Goal: Task Accomplishment & Management: Use online tool/utility

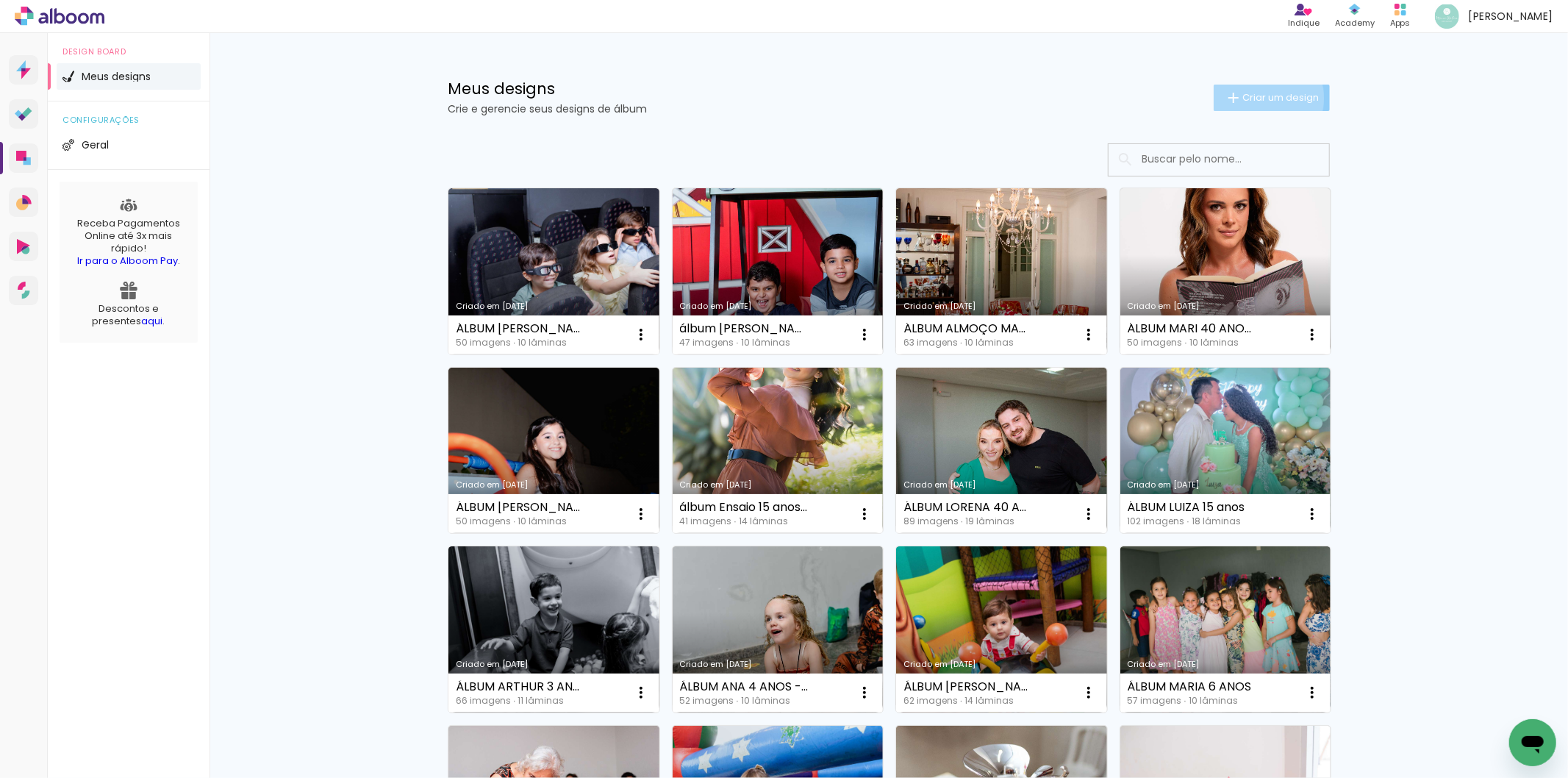
click at [1258, 98] on span "Criar um design" at bounding box center [1280, 97] width 76 height 9
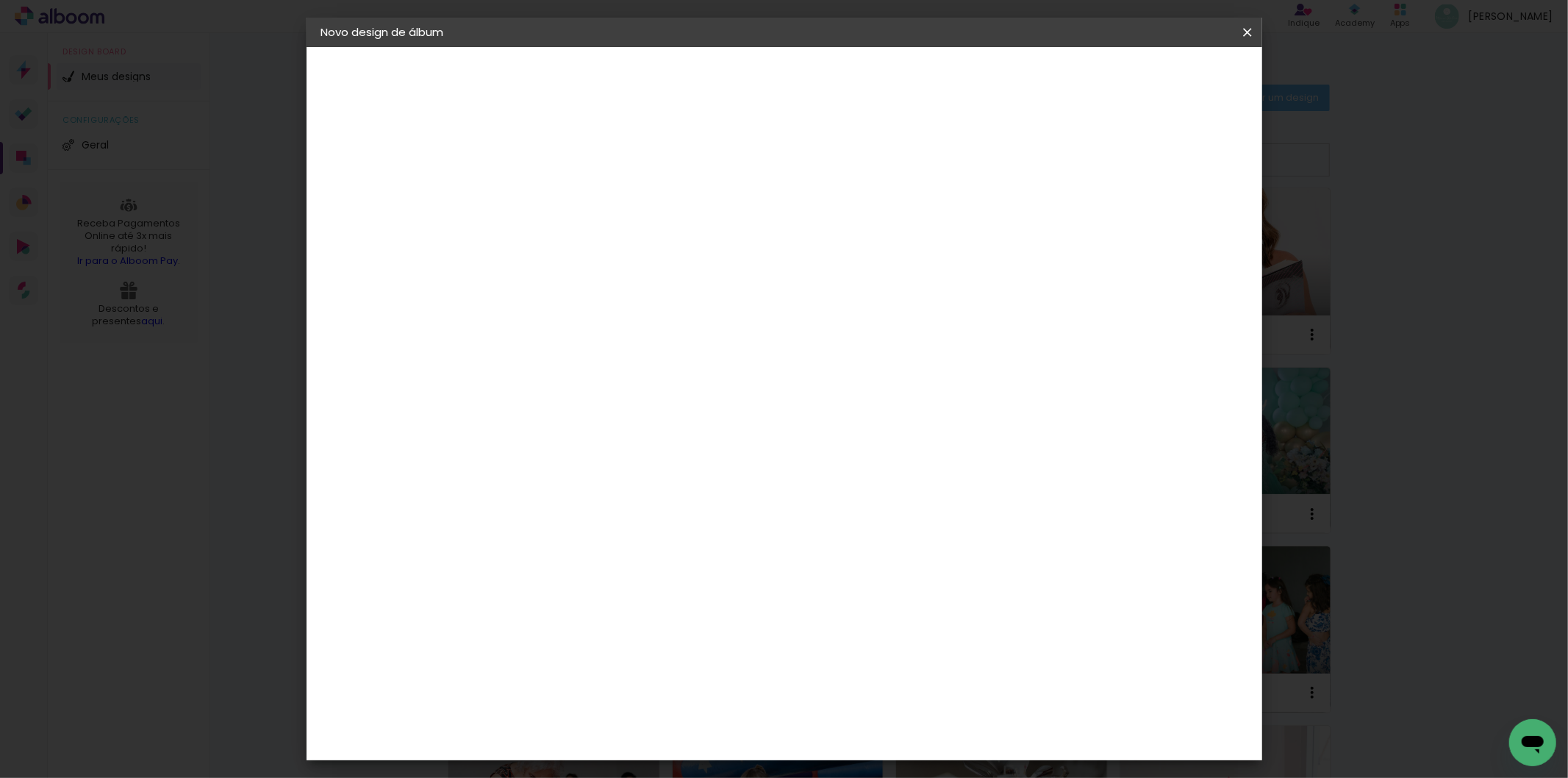
click at [562, 204] on input at bounding box center [562, 197] width 0 height 23
type input "A"
type input "ÁLBUM NOIVADO JÚLIA E [PERSON_NAME]"
type paper-input "ÁLBUM NOIVADO JÚLIA E [PERSON_NAME]"
click at [0, 0] on slot "Avançar" at bounding box center [0, 0] width 0 height 0
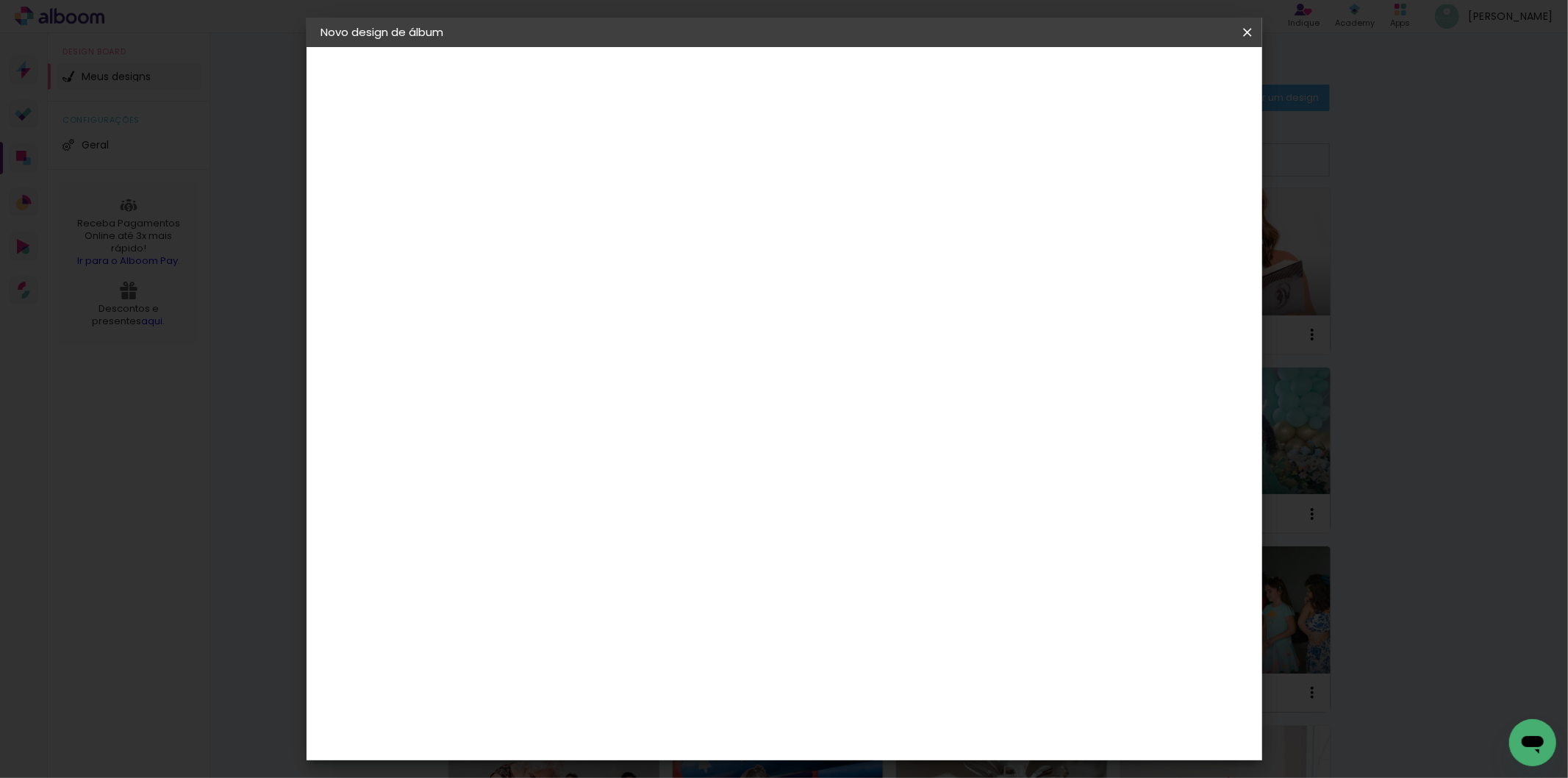
click at [0, 0] on slot "Tamanho Livre" at bounding box center [0, 0] width 0 height 0
click at [0, 0] on slot "Avançar" at bounding box center [0, 0] width 0 height 0
drag, startPoint x: 516, startPoint y: 410, endPoint x: 554, endPoint y: 413, distance: 38.1
click at [554, 413] on paper-input-container "30 cm" at bounding box center [523, 418] width 66 height 36
type input "20"
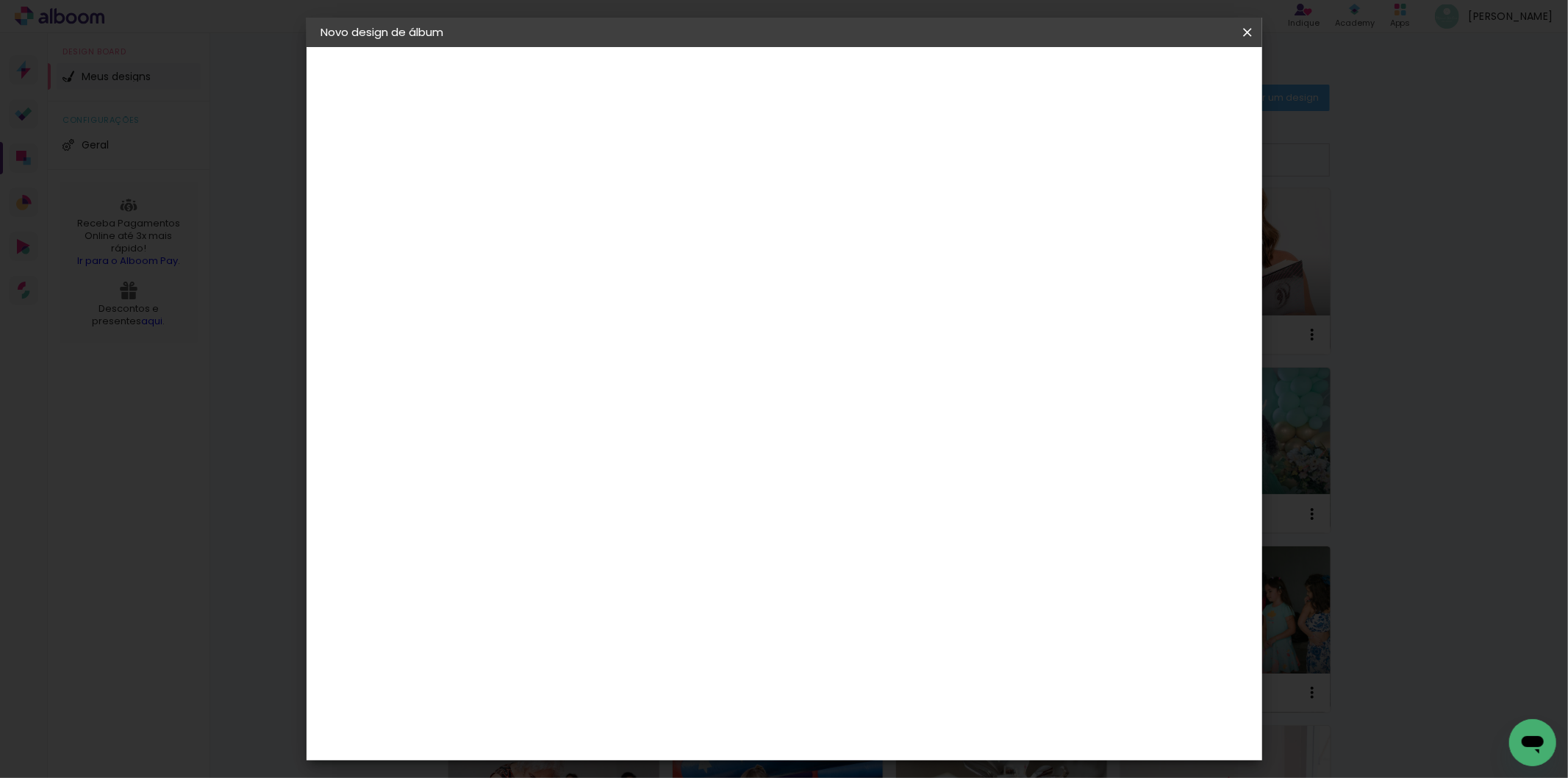
type paper-input "20"
drag, startPoint x: 863, startPoint y: 524, endPoint x: 890, endPoint y: 520, distance: 27.3
click at [890, 520] on div "60" at bounding box center [873, 517] width 56 height 22
type input "40"
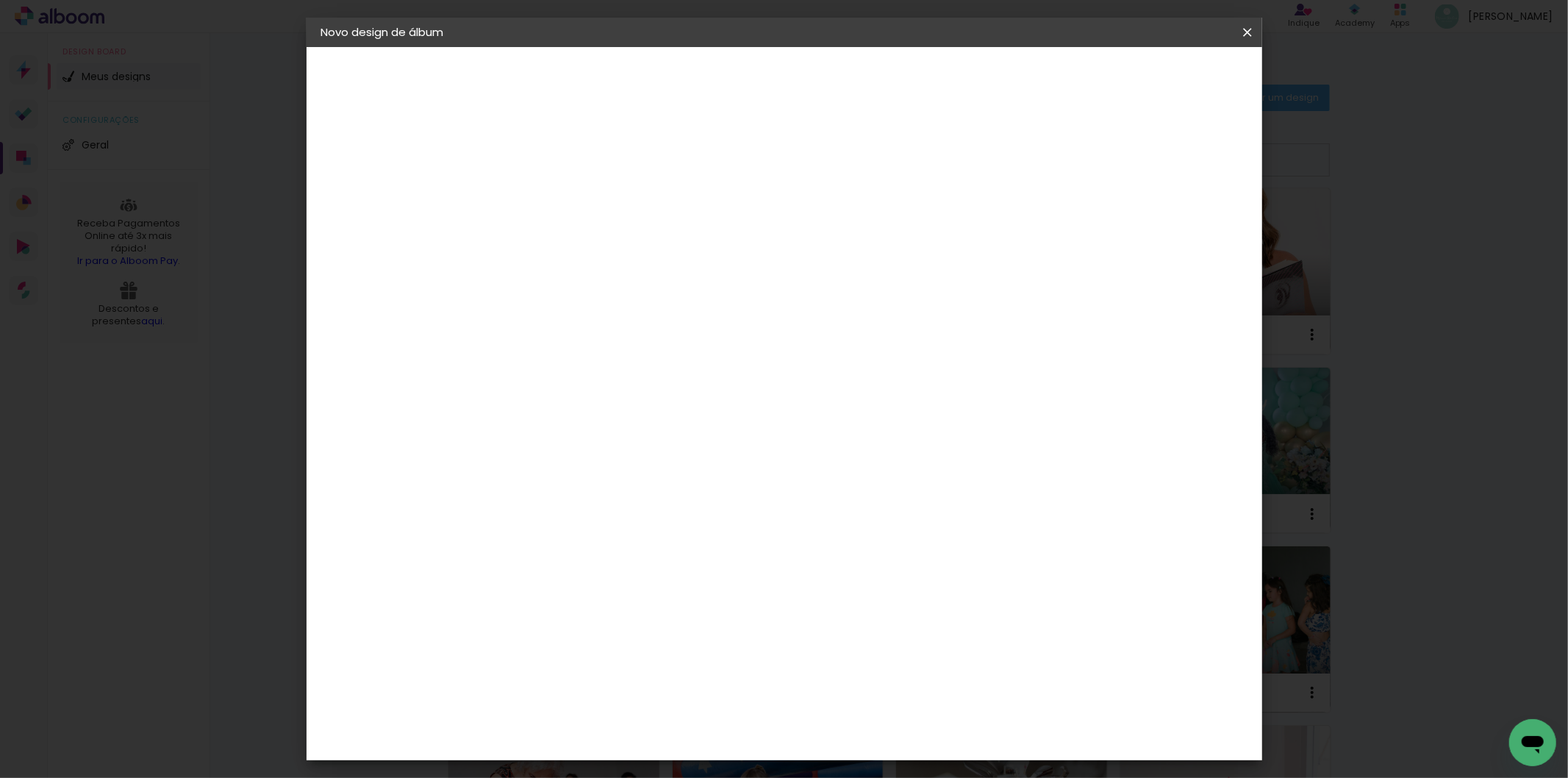
type paper-input "40"
type input "6"
type paper-input "6"
click at [1171, 216] on input "6" at bounding box center [1162, 223] width 26 height 22
type input "7"
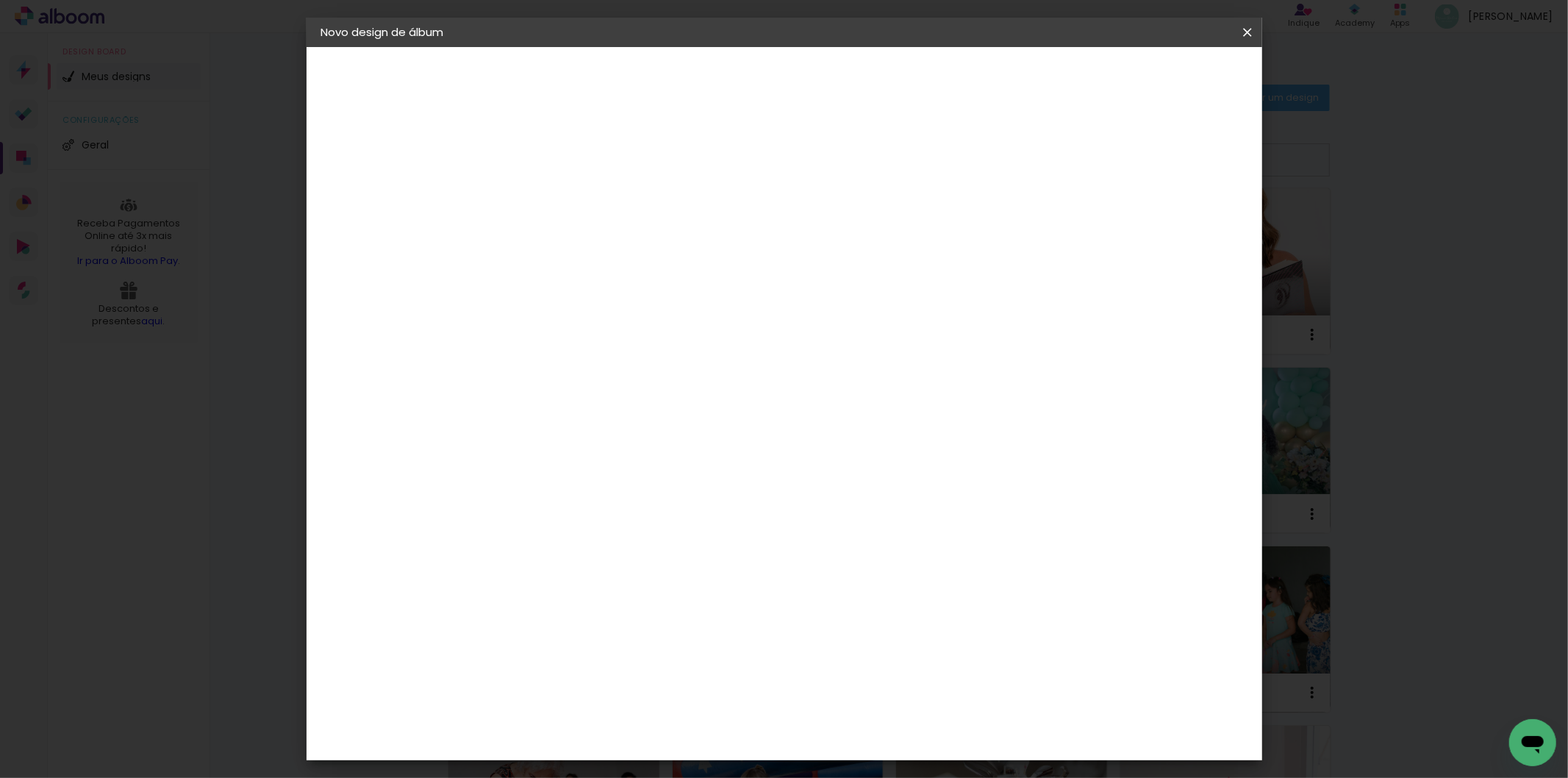
type paper-input "7"
click at [1171, 216] on input "7" at bounding box center [1162, 223] width 26 height 22
type input "8"
type paper-input "8"
click at [1170, 216] on input "8" at bounding box center [1157, 223] width 26 height 22
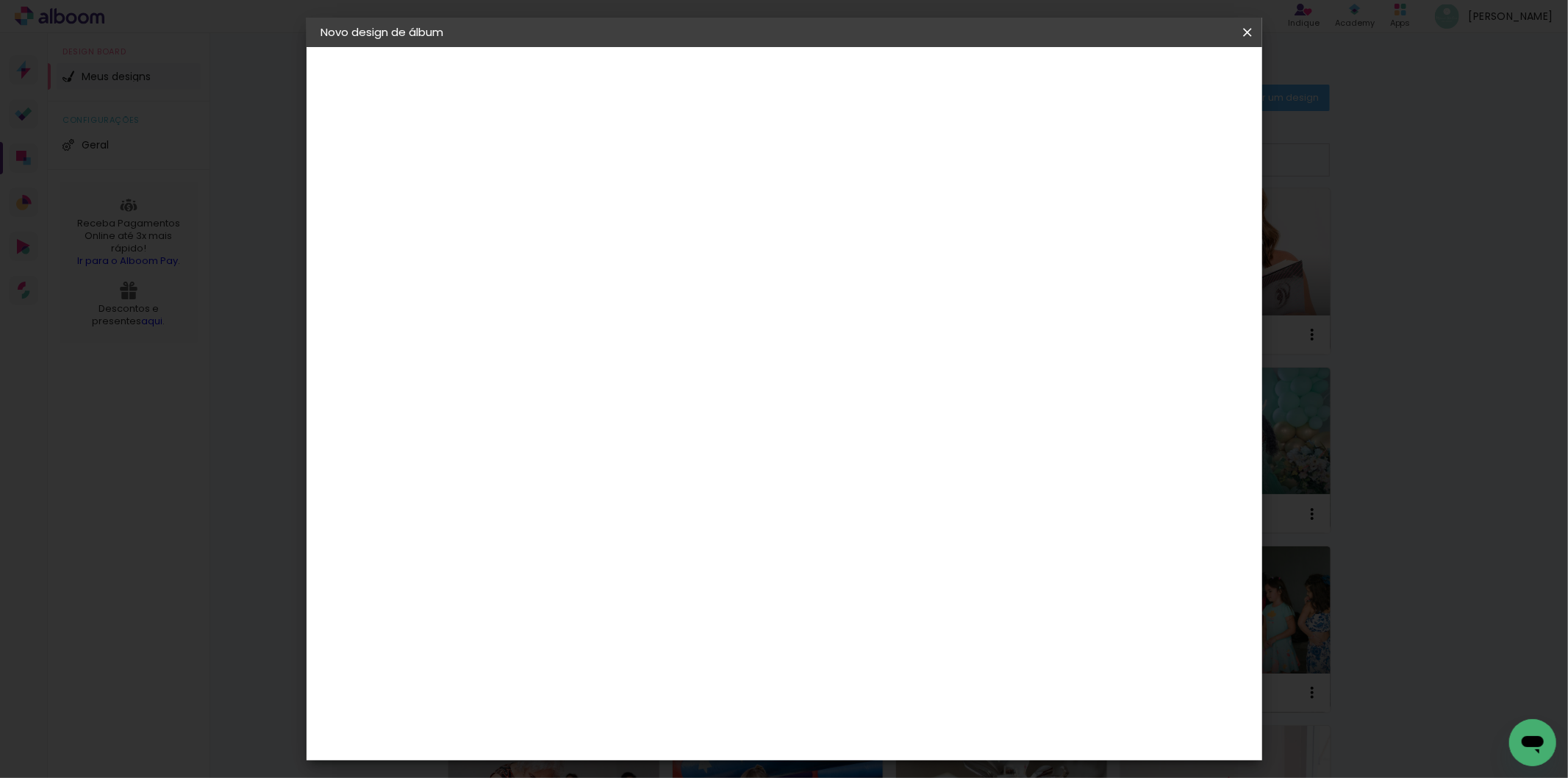
type input "9"
type paper-input "9"
click at [1164, 216] on input "9" at bounding box center [1153, 223] width 26 height 22
click at [1154, 73] on span "Iniciar design" at bounding box center [1121, 78] width 67 height 10
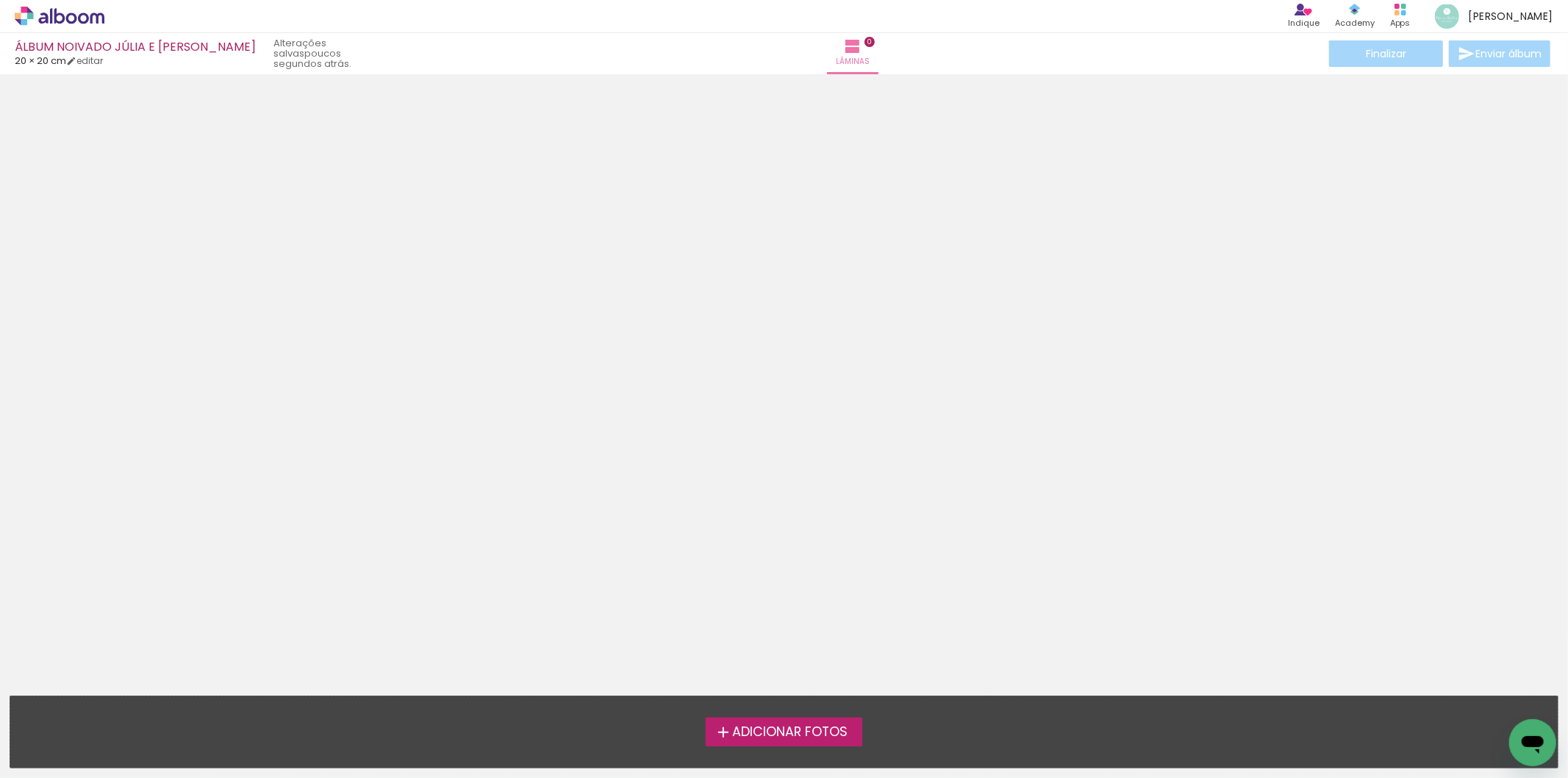
click at [741, 736] on span "Adicionar Fotos" at bounding box center [789, 732] width 116 height 13
click at [0, 0] on input "file" at bounding box center [0, 0] width 0 height 0
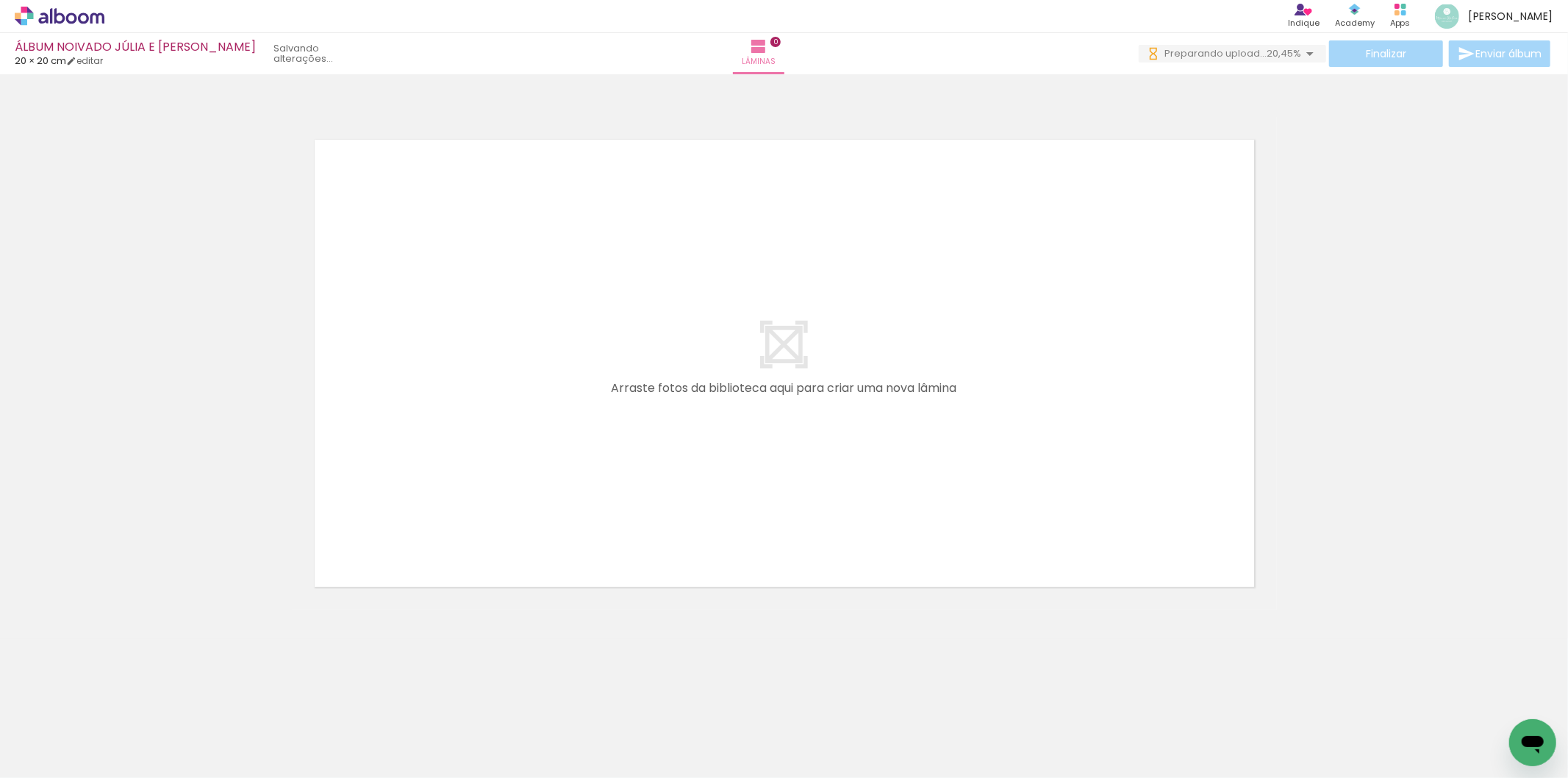
click at [728, 502] on quentale-layouter at bounding box center [784, 363] width 985 height 493
drag, startPoint x: 807, startPoint y: 727, endPoint x: 919, endPoint y: 748, distance: 114.0
click at [696, 513] on quentale-workspace at bounding box center [784, 389] width 1568 height 778
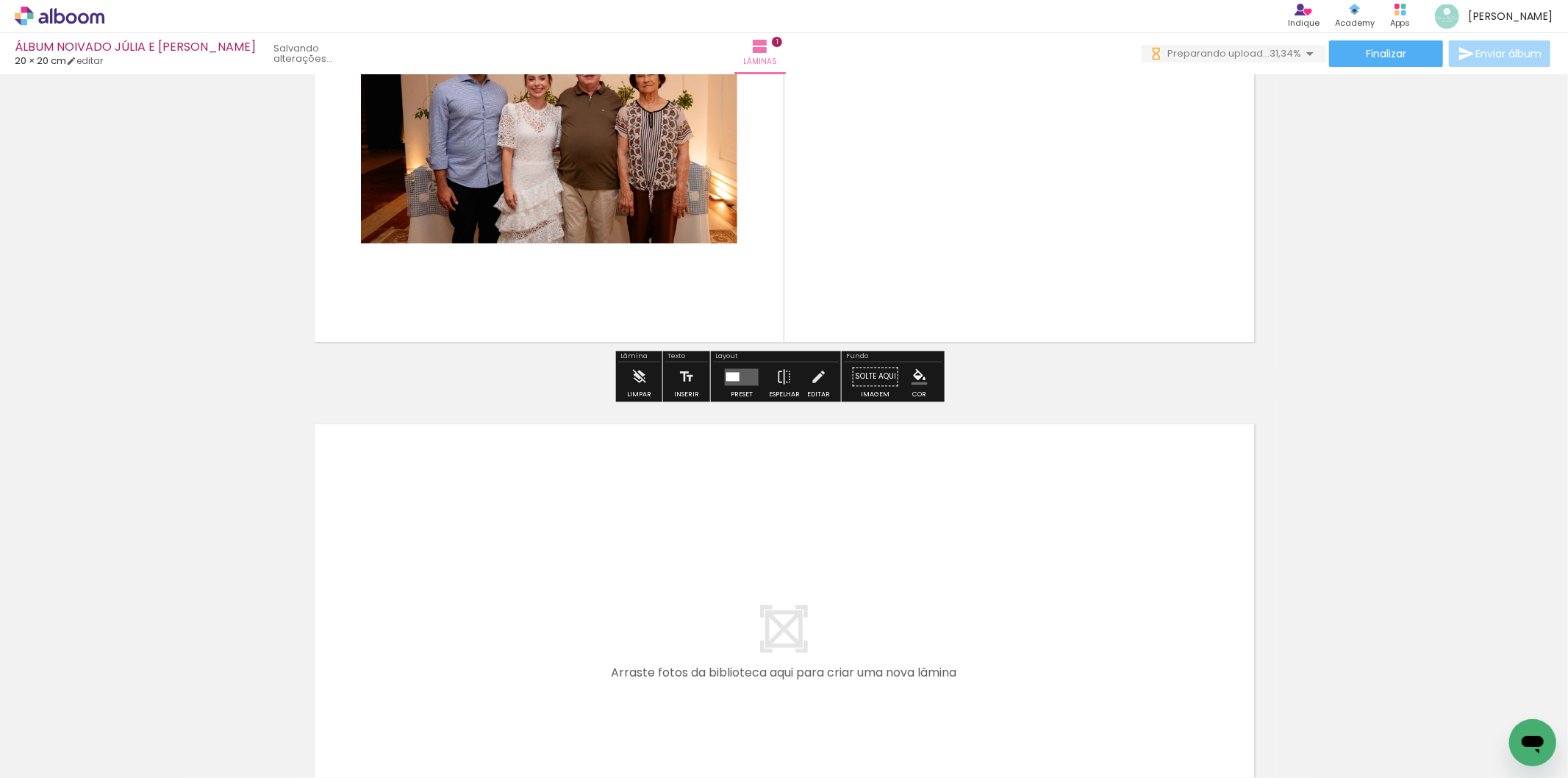
drag, startPoint x: 905, startPoint y: 729, endPoint x: 952, endPoint y: 717, distance: 48.5
click at [756, 568] on quentale-workspace at bounding box center [784, 389] width 1568 height 778
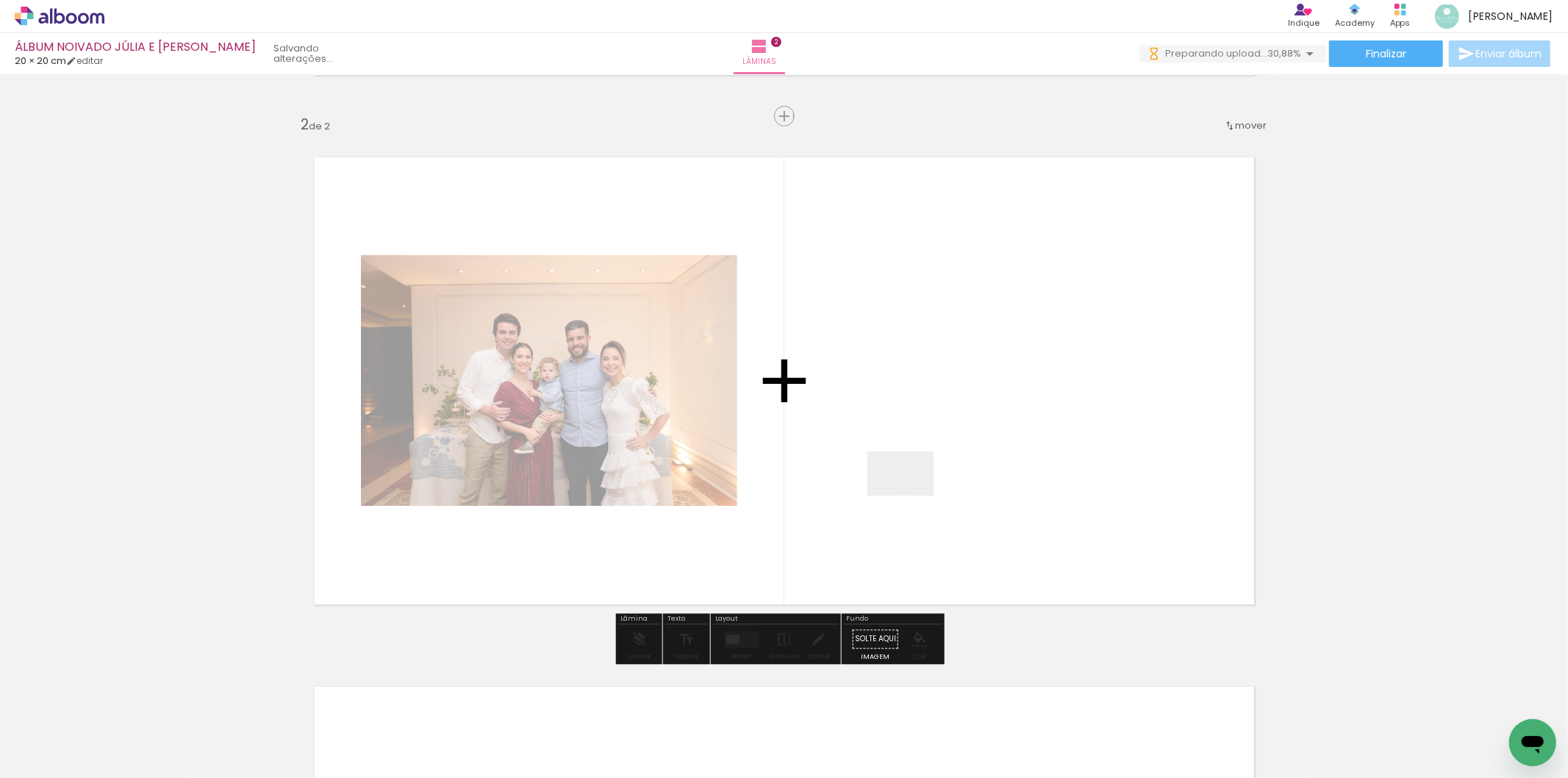
drag, startPoint x: 981, startPoint y: 742, endPoint x: 911, endPoint y: 495, distance: 256.7
click at [911, 495] on quentale-workspace at bounding box center [784, 389] width 1568 height 778
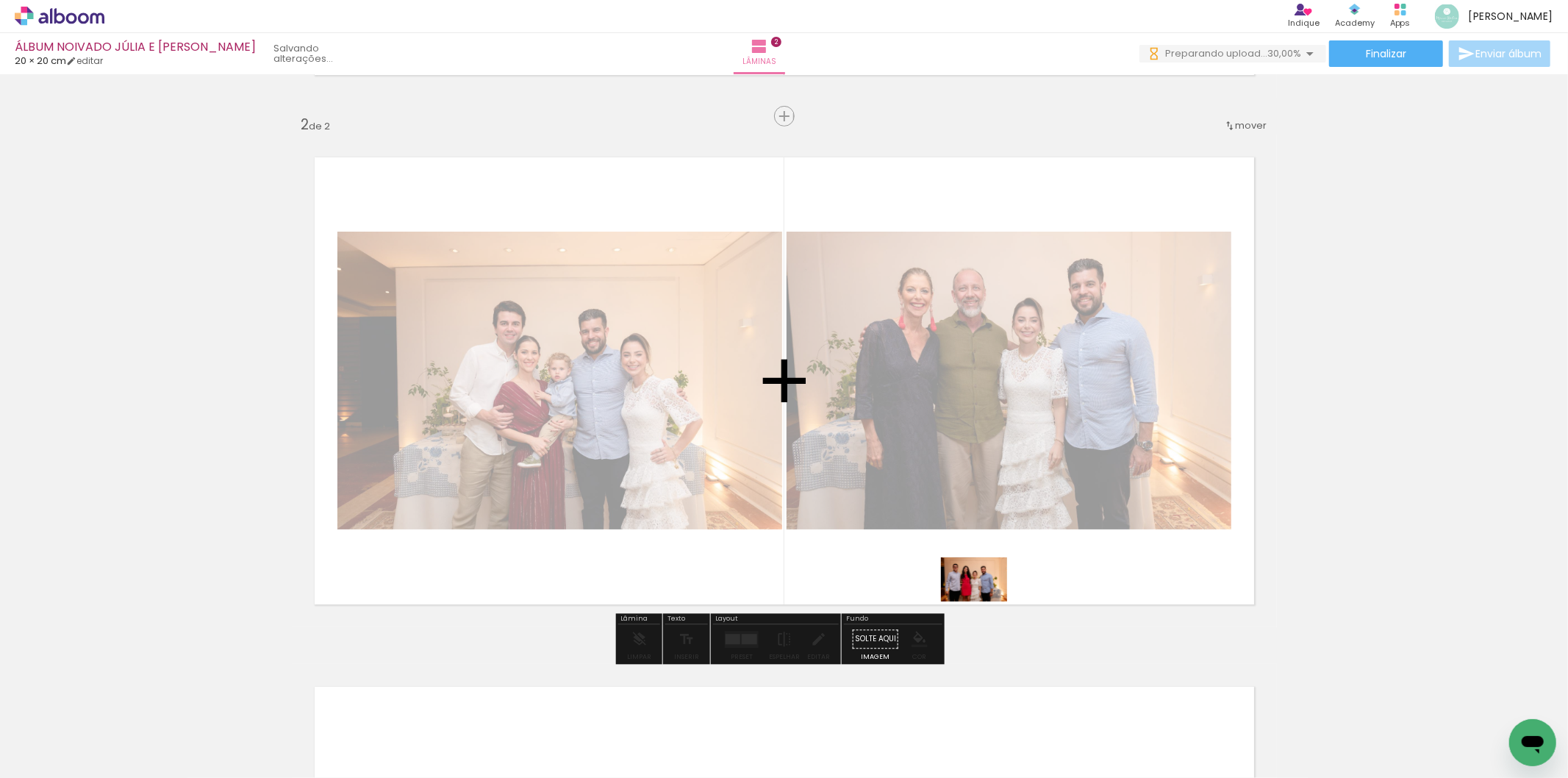
drag, startPoint x: 1053, startPoint y: 726, endPoint x: 985, endPoint y: 602, distance: 141.4
click at [985, 602] on quentale-workspace at bounding box center [784, 389] width 1568 height 778
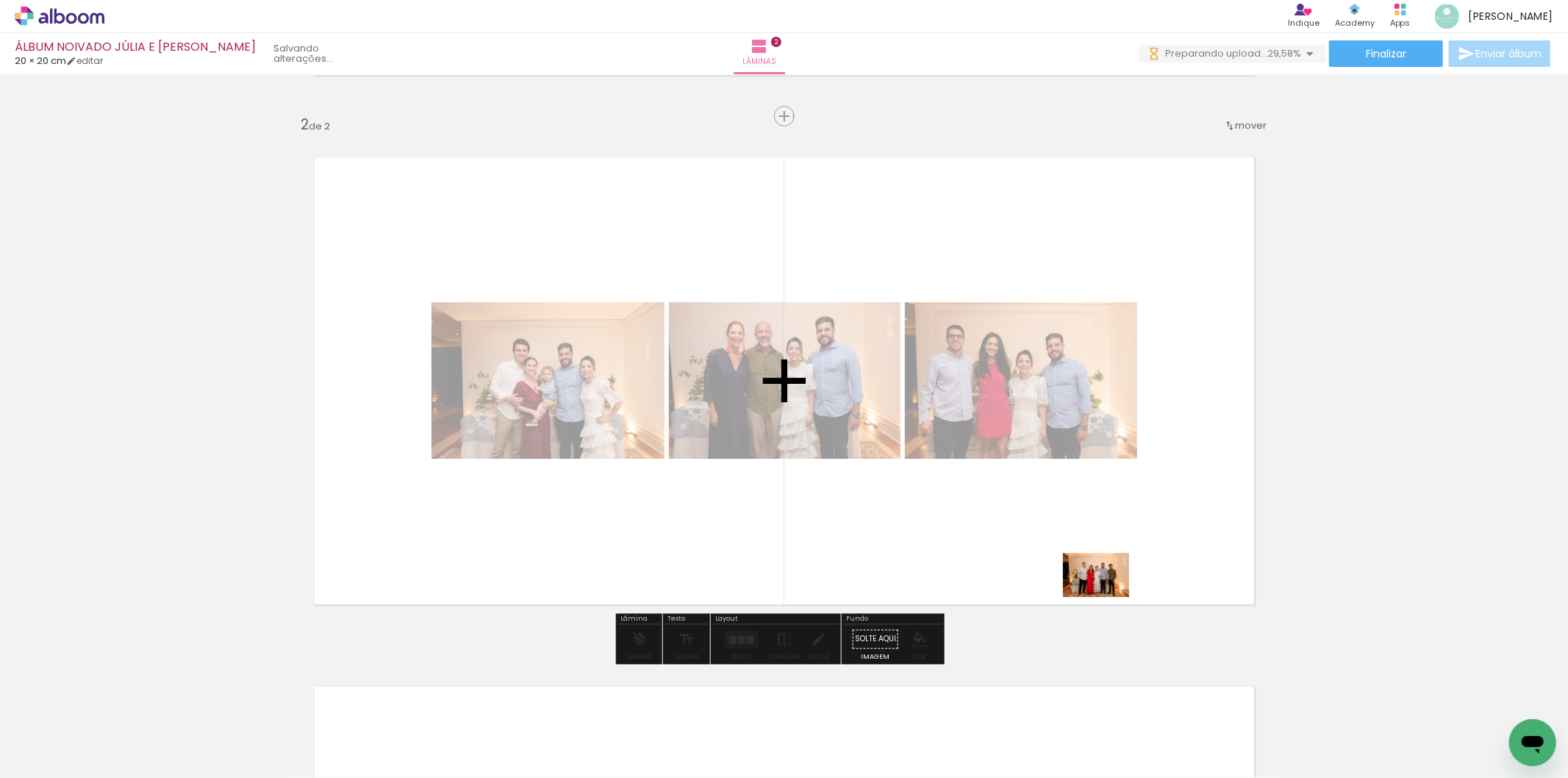
drag, startPoint x: 1143, startPoint y: 727, endPoint x: 1101, endPoint y: 584, distance: 149.0
click at [1101, 584] on quentale-workspace at bounding box center [784, 389] width 1568 height 778
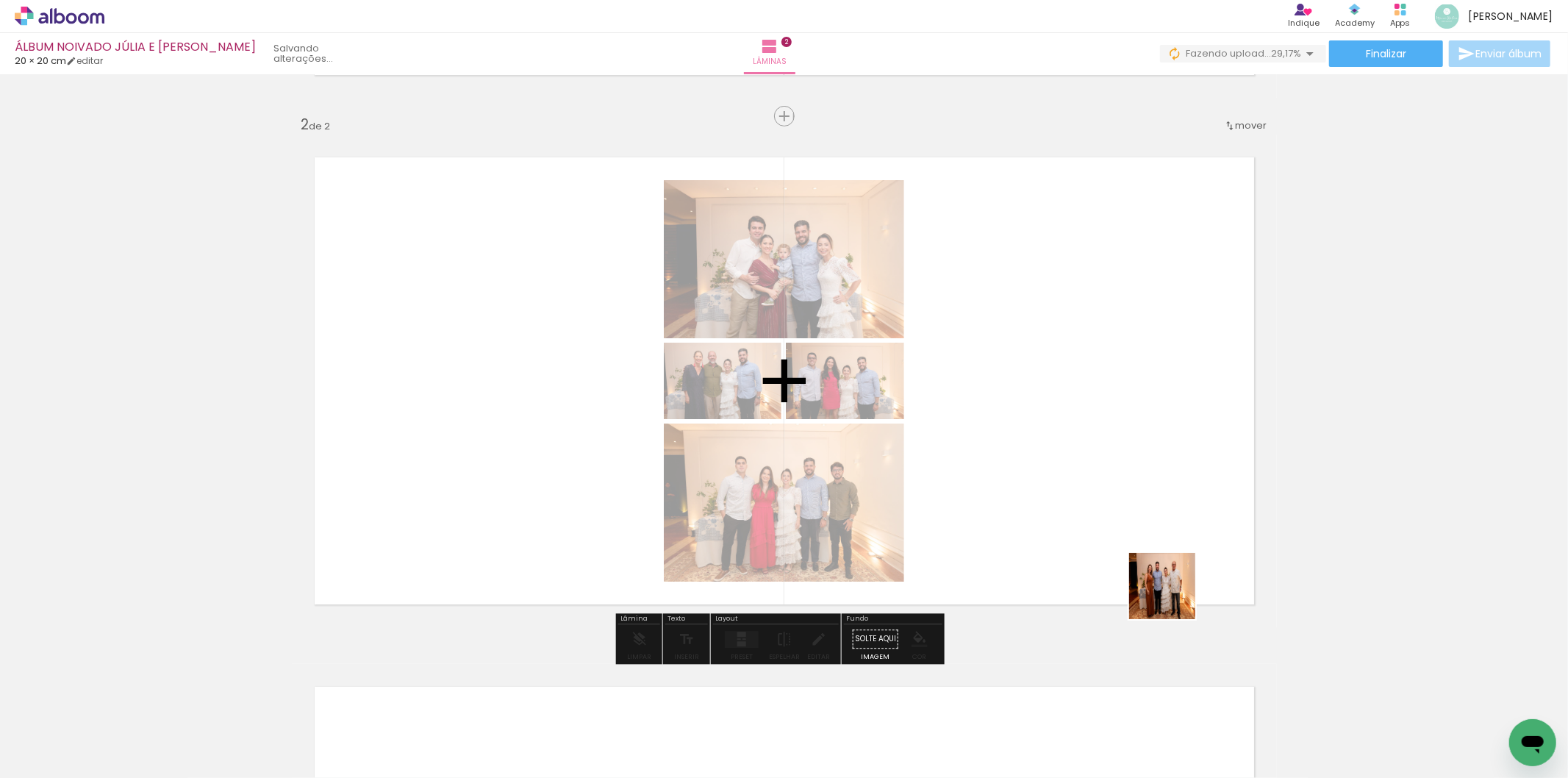
drag, startPoint x: 1232, startPoint y: 738, endPoint x: 1218, endPoint y: 644, distance: 95.0
click at [1164, 577] on quentale-workspace at bounding box center [784, 389] width 1568 height 778
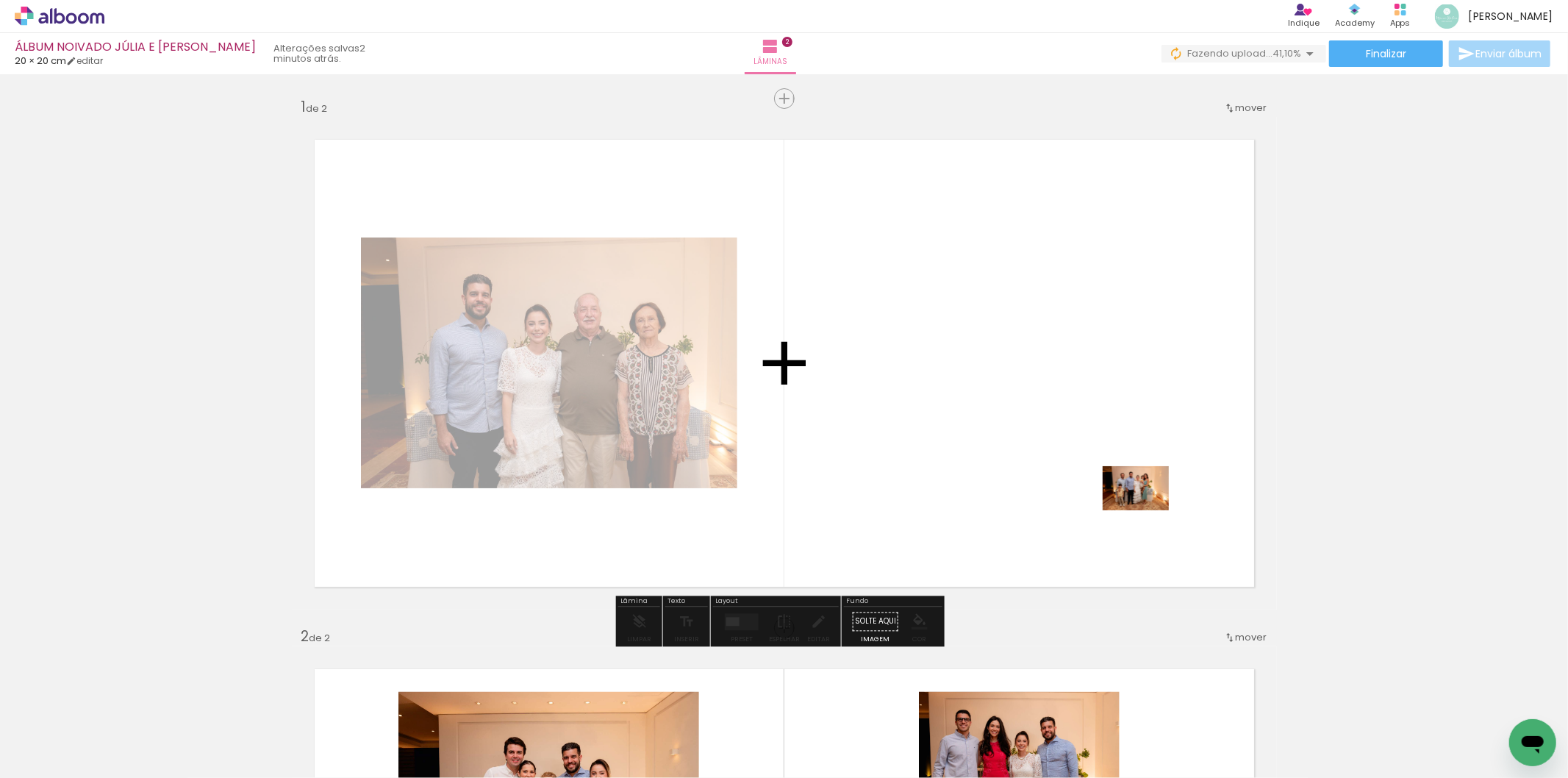
drag, startPoint x: 1371, startPoint y: 738, endPoint x: 1466, endPoint y: 702, distance: 101.6
click at [1123, 493] on quentale-workspace at bounding box center [784, 389] width 1568 height 778
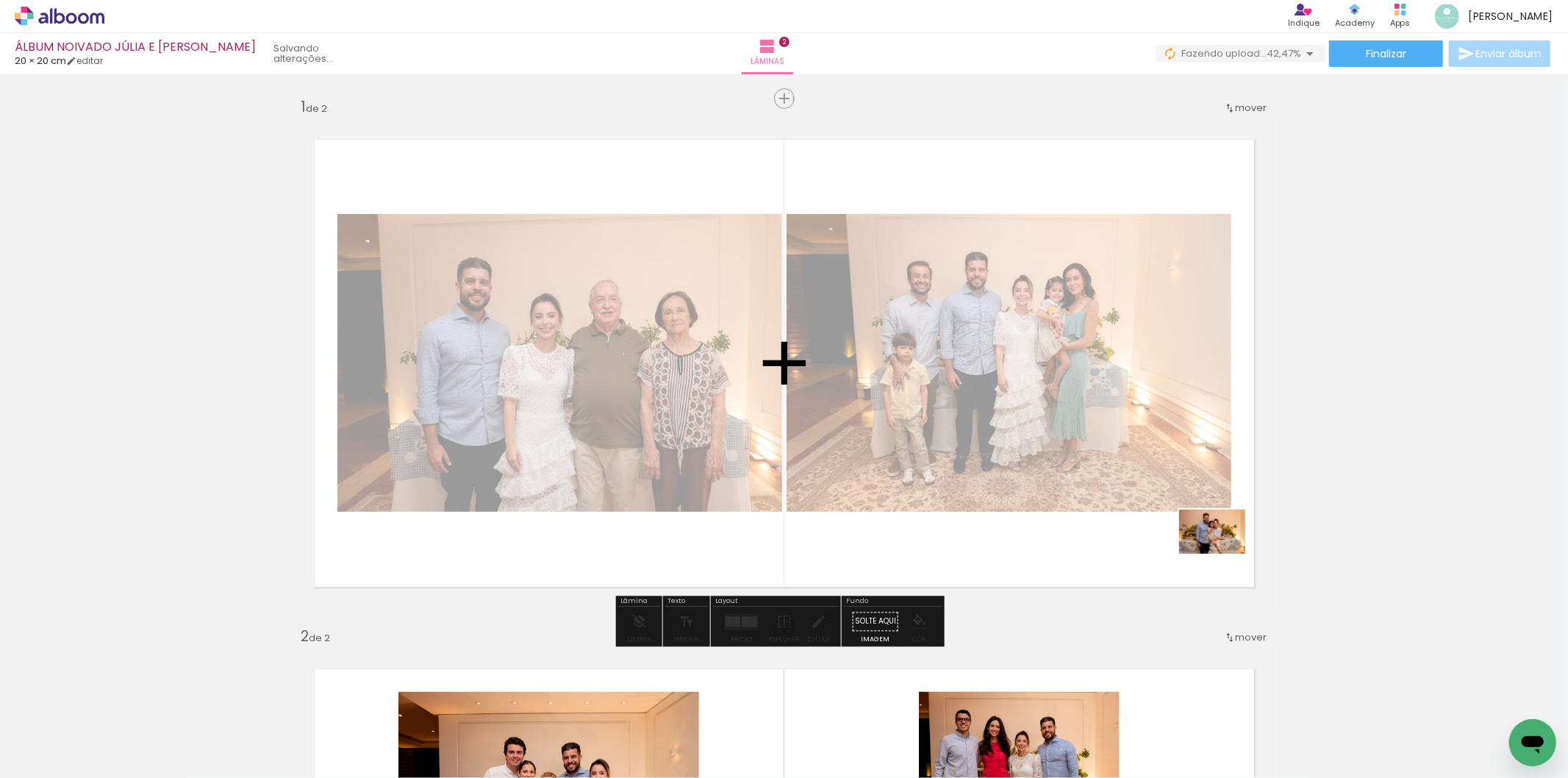
drag, startPoint x: 1395, startPoint y: 682, endPoint x: 1483, endPoint y: 642, distance: 96.7
click at [1218, 554] on quentale-workspace at bounding box center [784, 389] width 1568 height 778
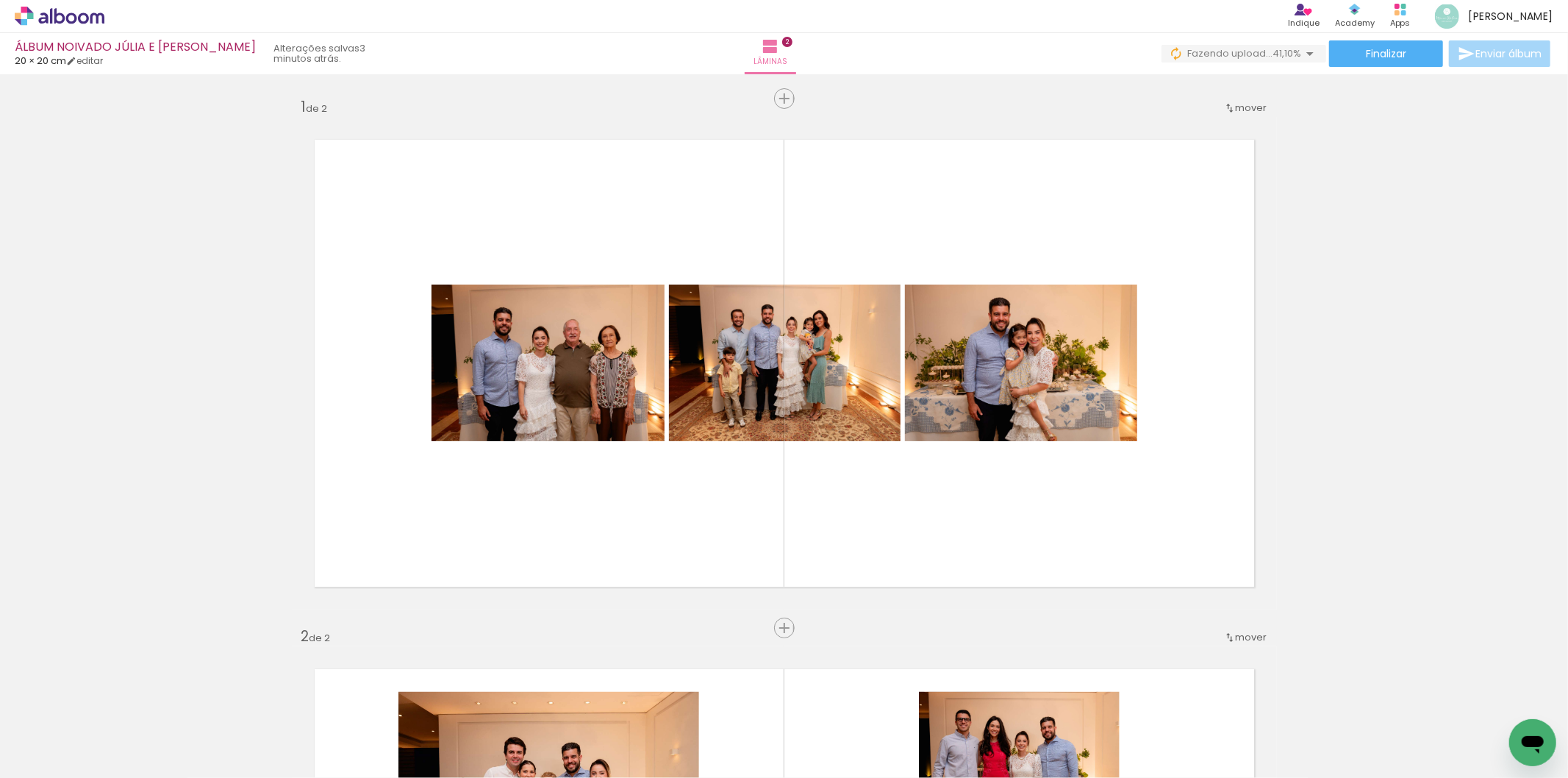
scroll to position [0, 1842]
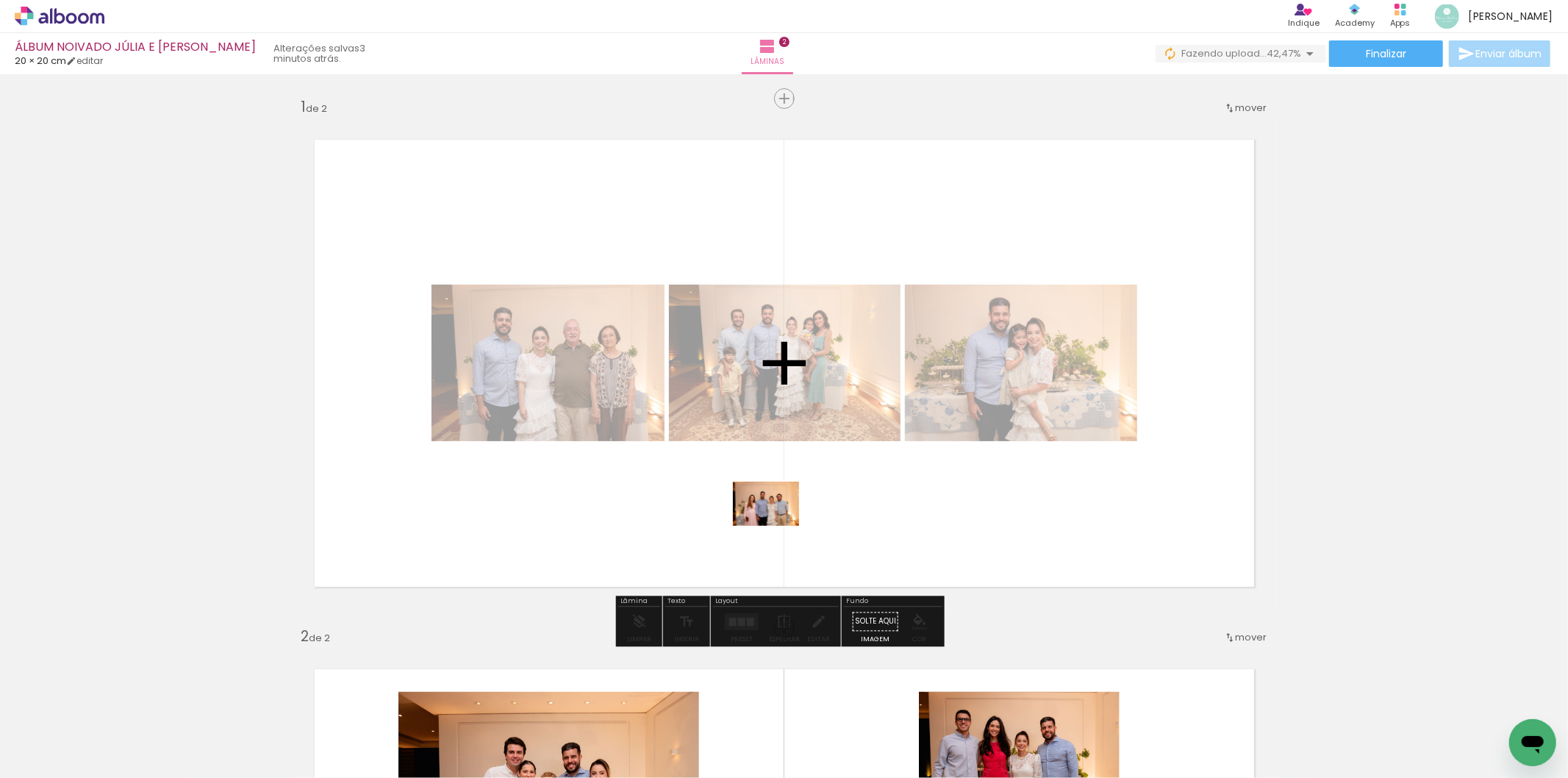
drag, startPoint x: 875, startPoint y: 745, endPoint x: 777, endPoint y: 526, distance: 239.9
click at [777, 526] on quentale-workspace at bounding box center [784, 389] width 1568 height 778
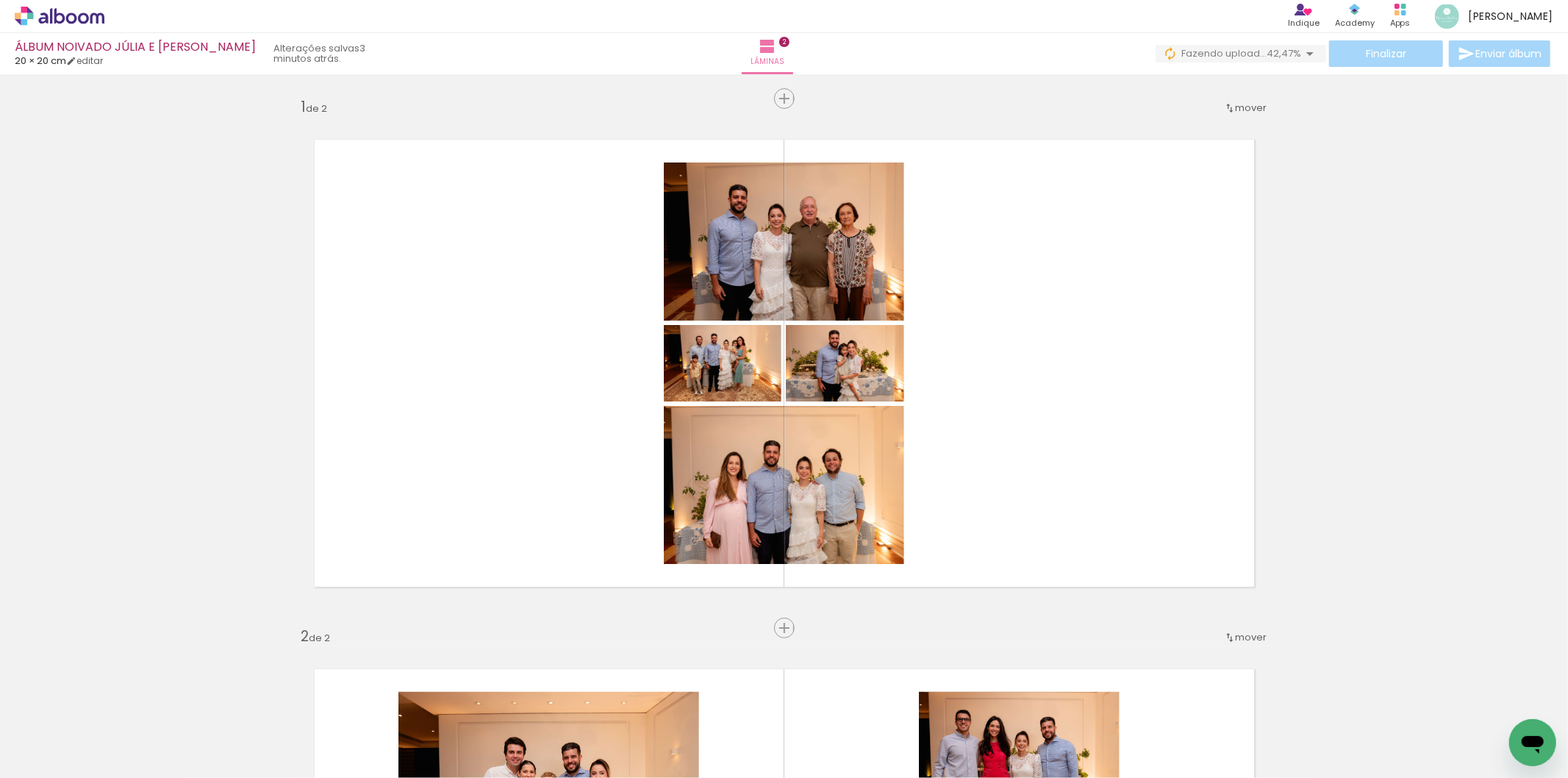
scroll to position [0, 2423]
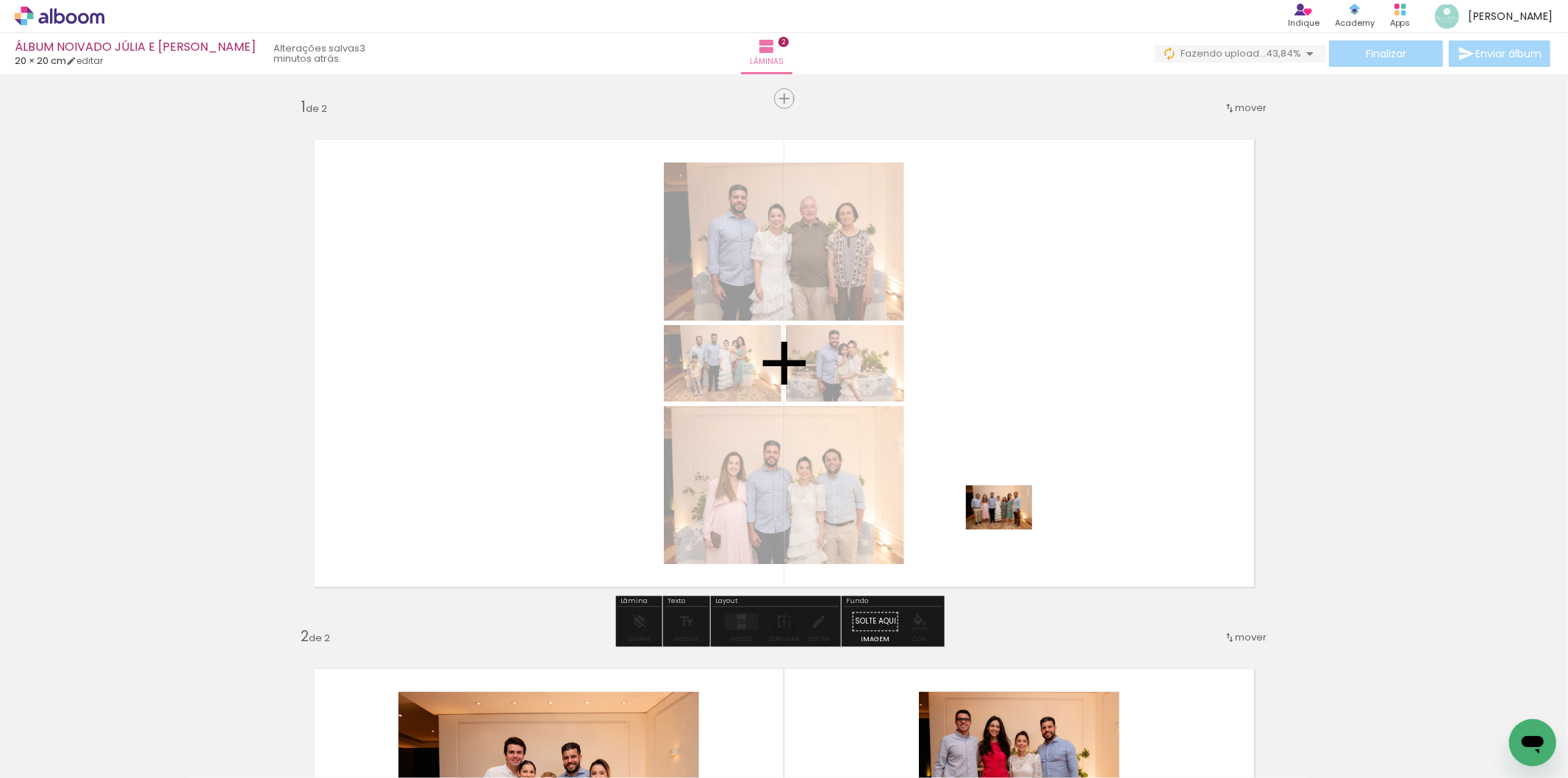
drag, startPoint x: 853, startPoint y: 743, endPoint x: 1010, endPoint y: 526, distance: 267.8
click at [1010, 526] on quentale-workspace at bounding box center [784, 389] width 1568 height 778
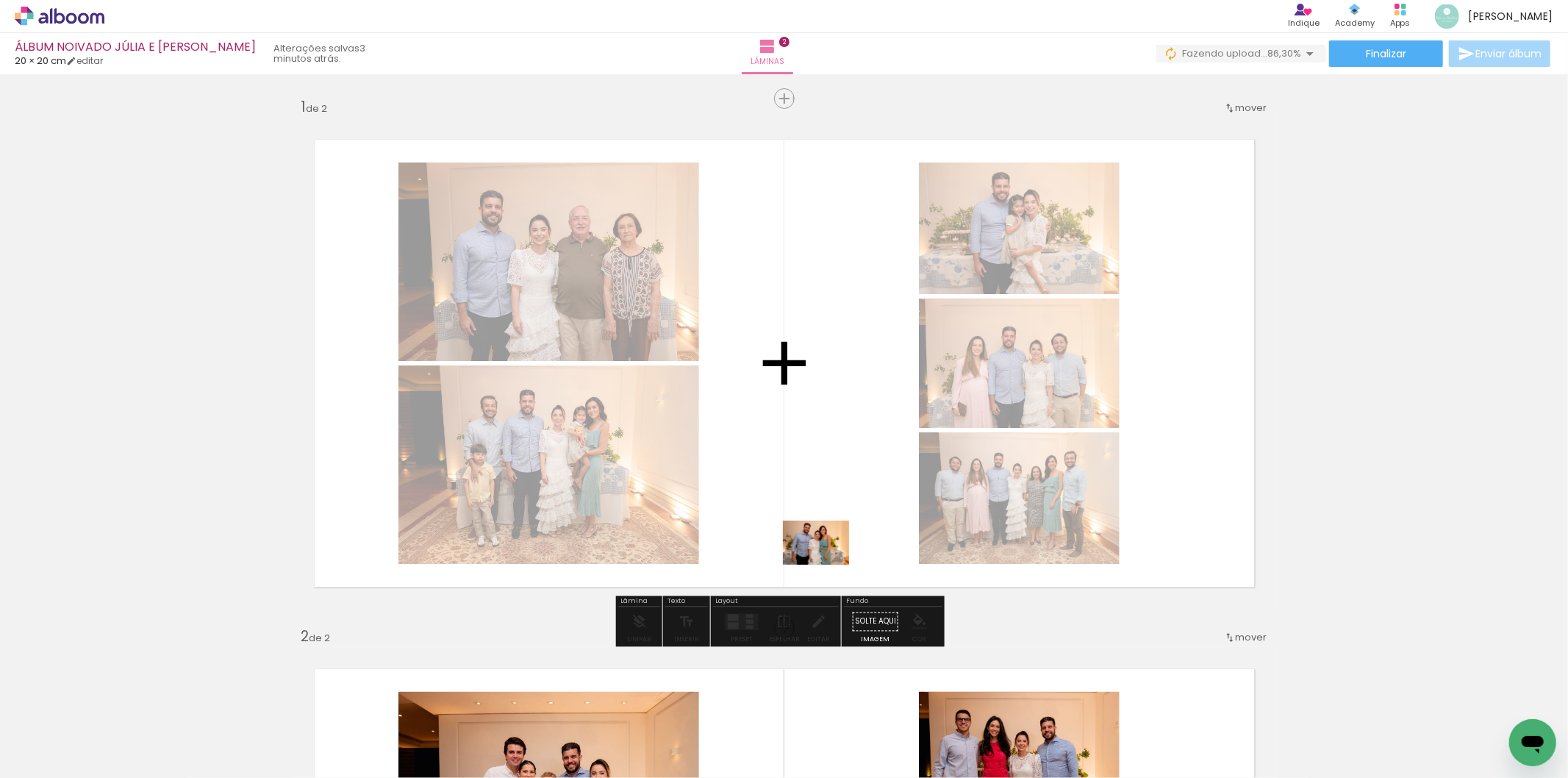
drag, startPoint x: 928, startPoint y: 742, endPoint x: 824, endPoint y: 566, distance: 204.4
click at [825, 562] on quentale-workspace at bounding box center [784, 389] width 1568 height 778
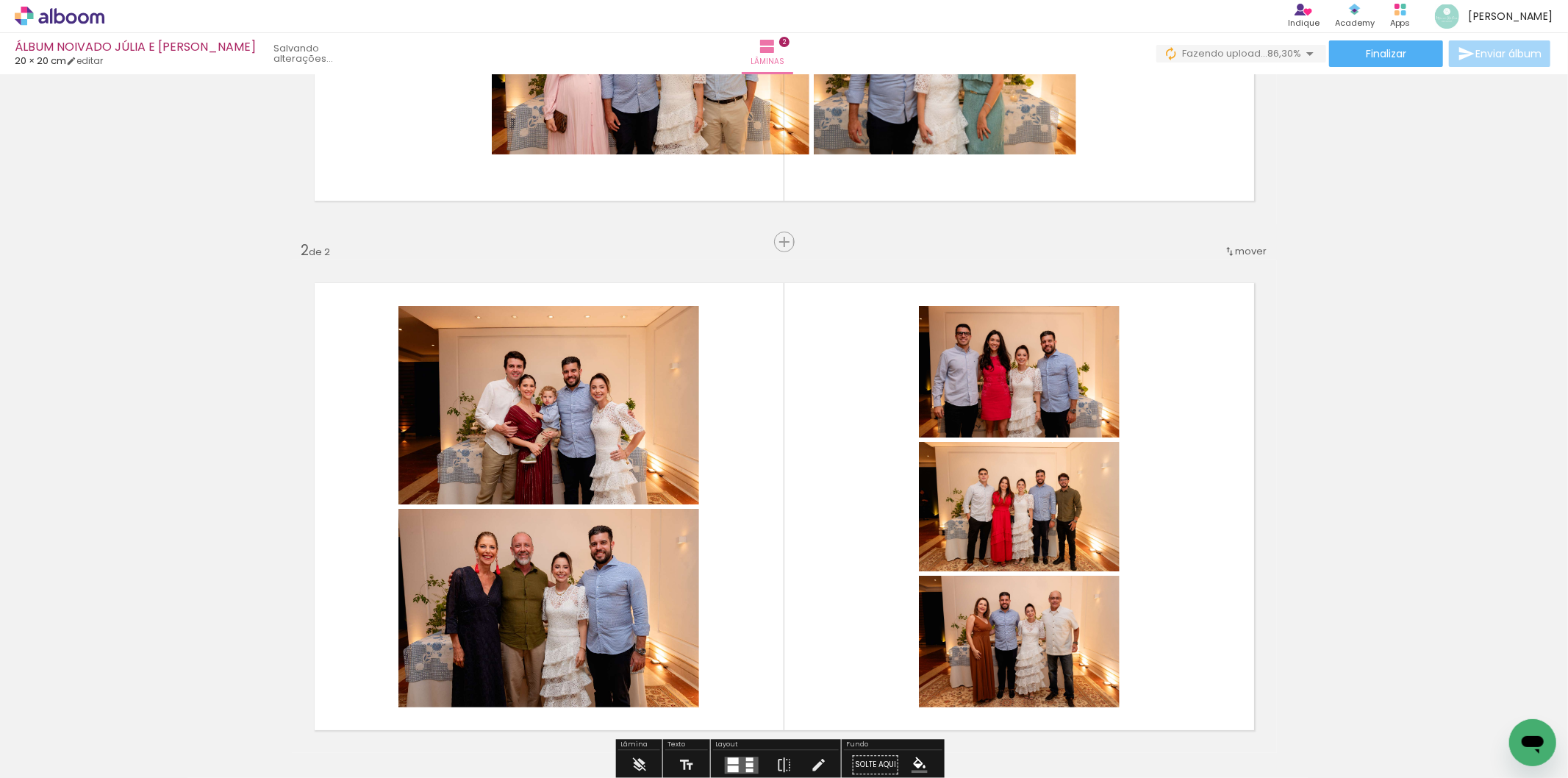
scroll to position [490, 0]
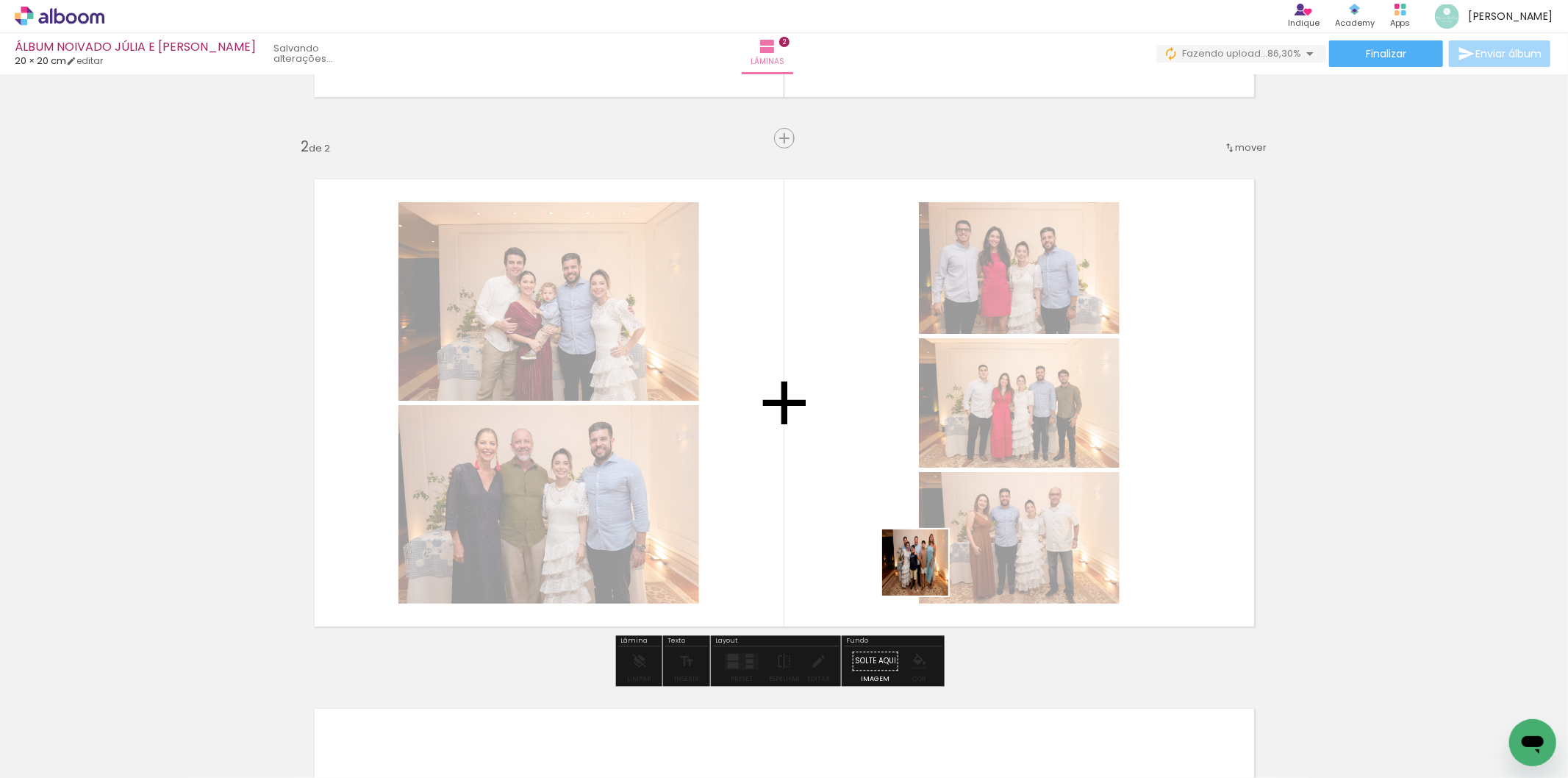
drag, startPoint x: 1036, startPoint y: 738, endPoint x: 908, endPoint y: 548, distance: 229.1
click at [908, 548] on quentale-workspace at bounding box center [784, 389] width 1568 height 778
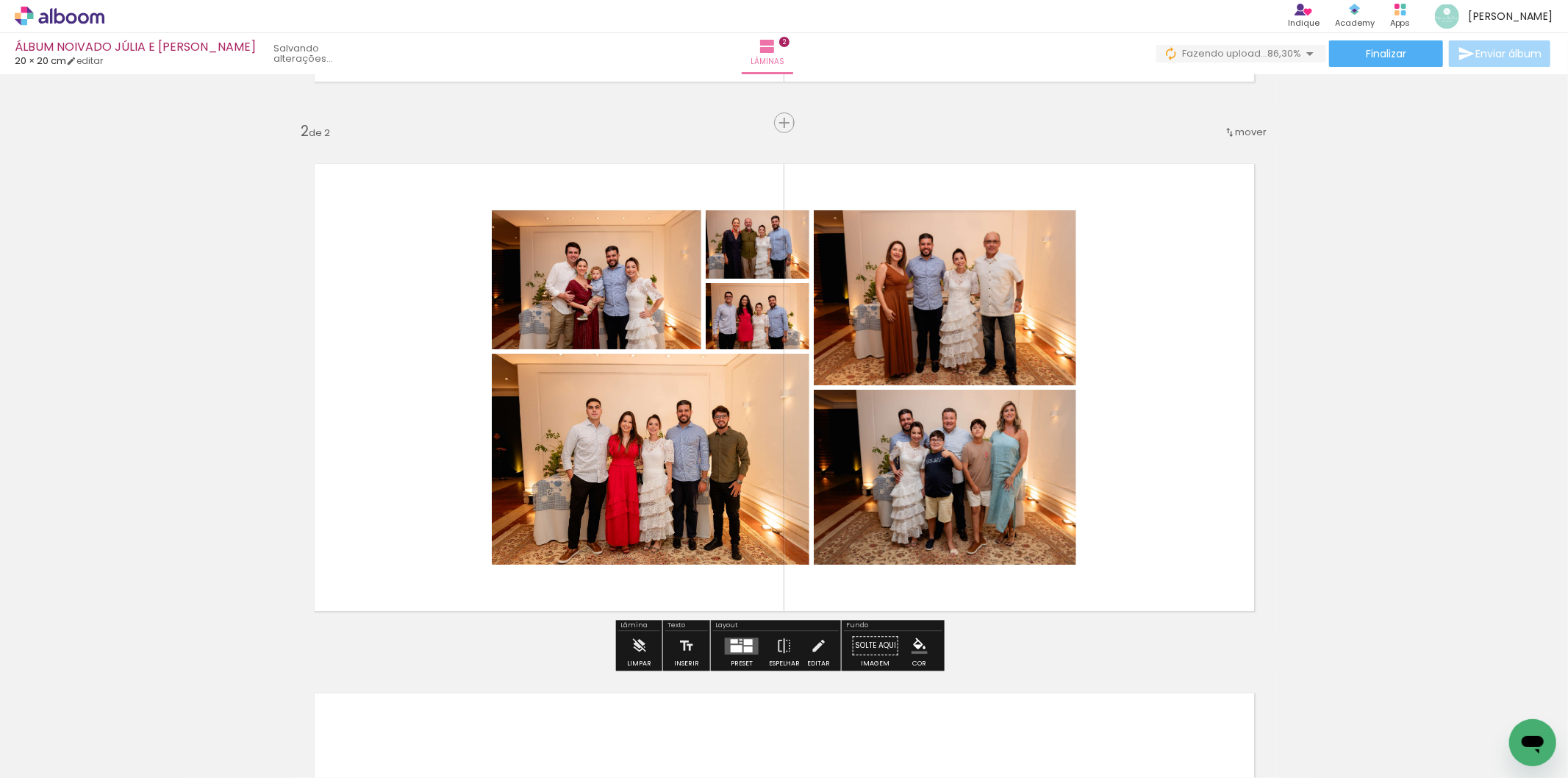
scroll to position [326, 0]
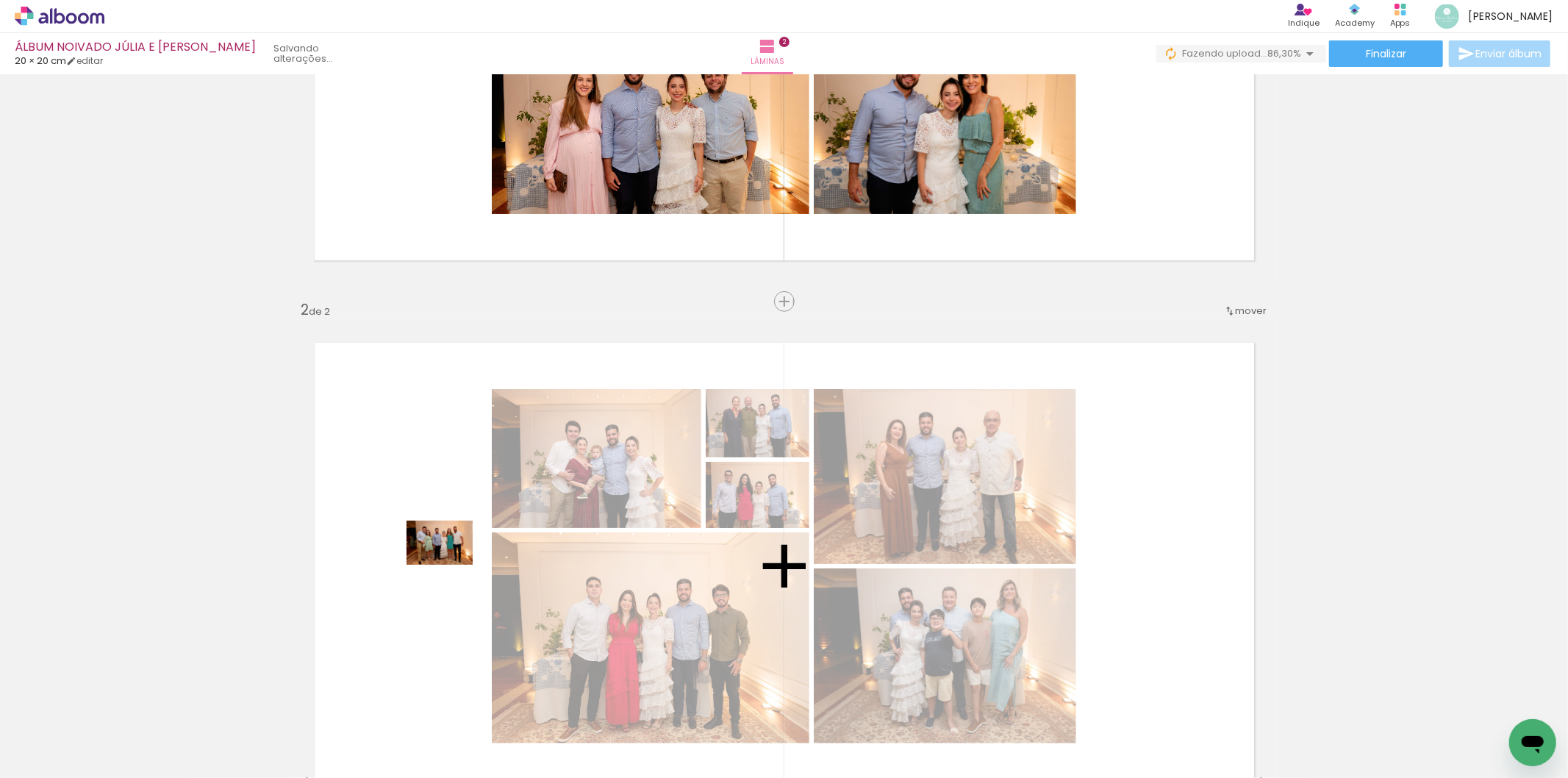
drag, startPoint x: 460, startPoint y: 738, endPoint x: 451, endPoint y: 564, distance: 174.2
click at [451, 564] on quentale-workspace at bounding box center [784, 389] width 1568 height 778
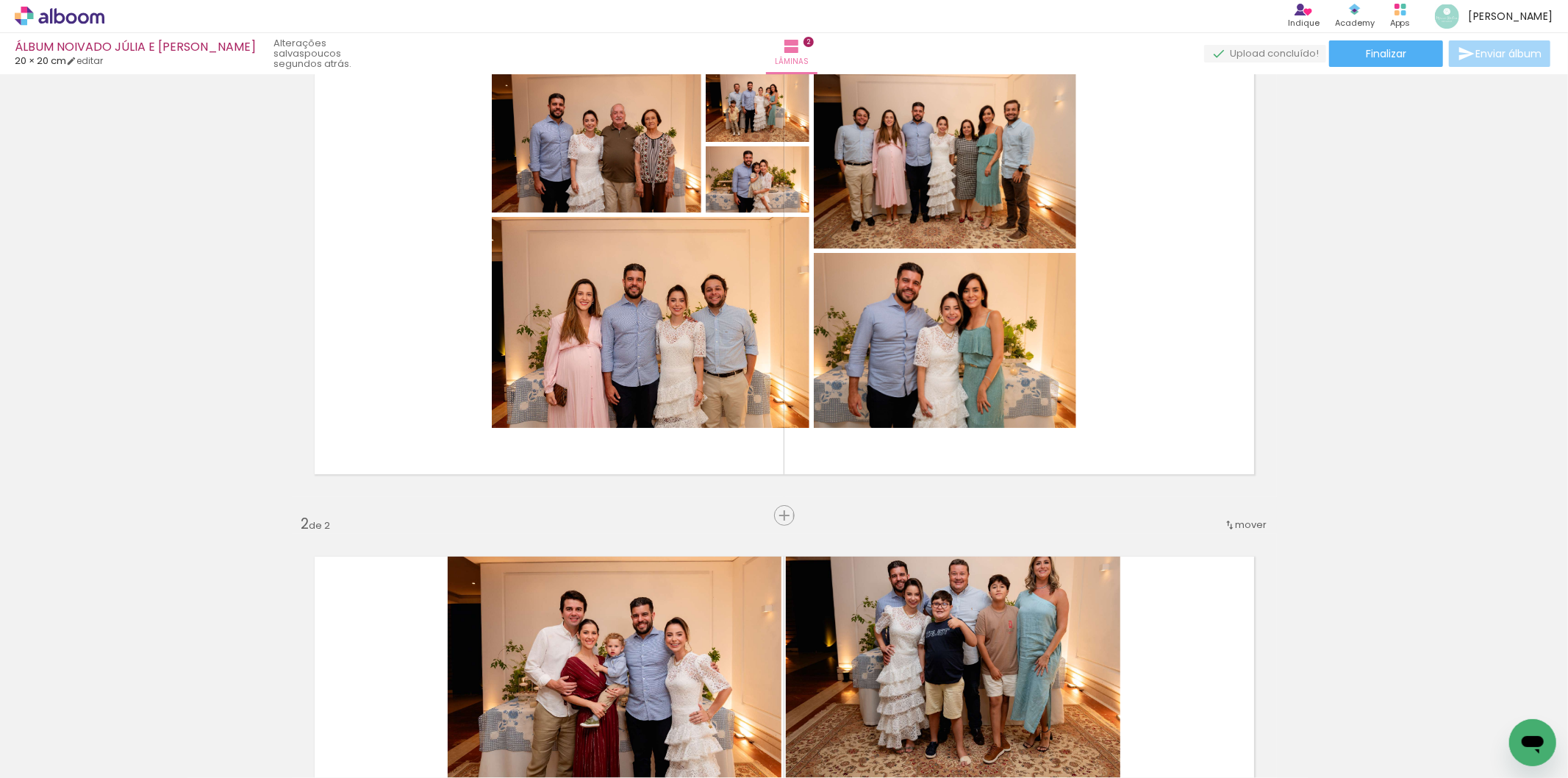
scroll to position [0, 0]
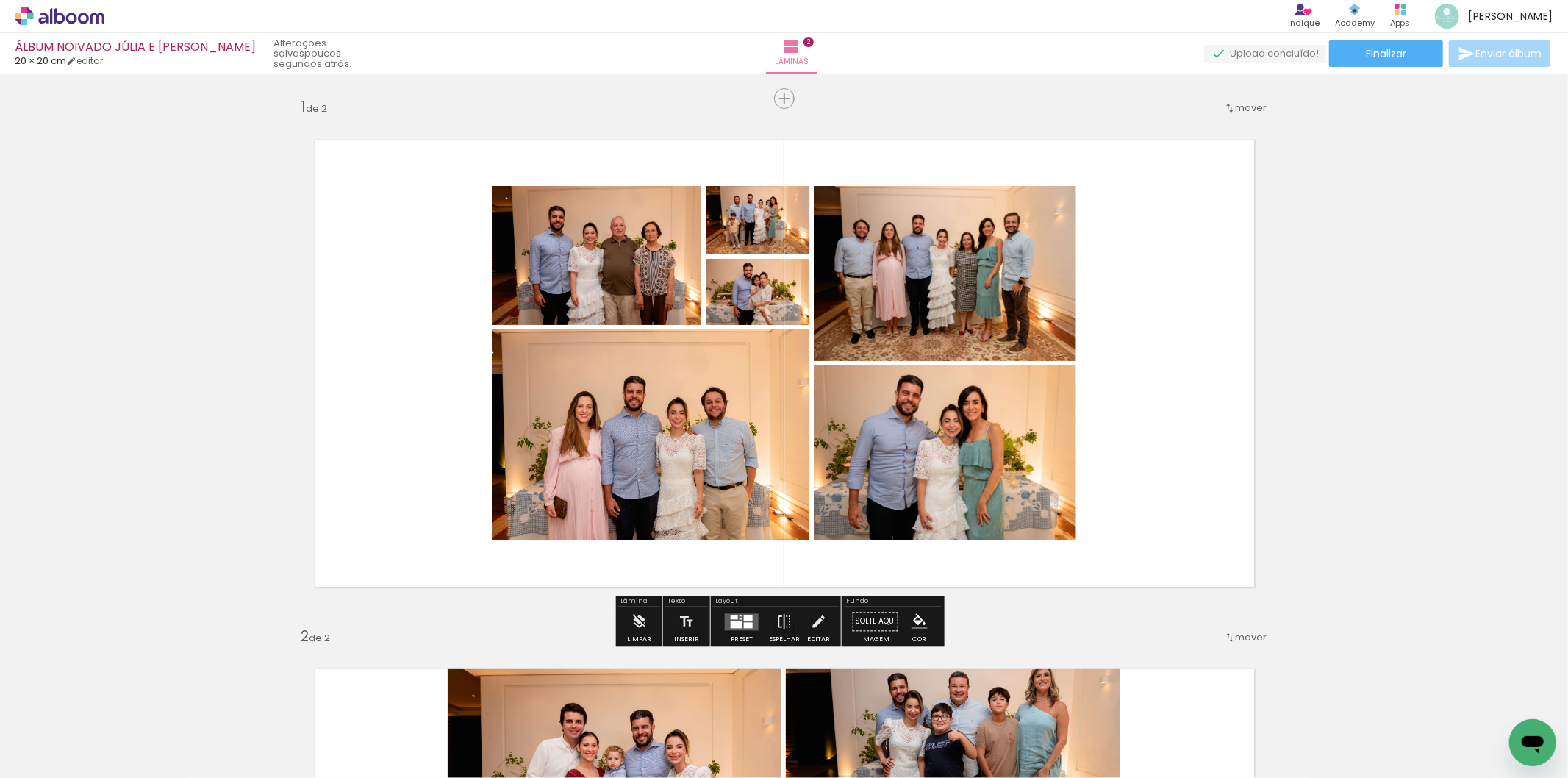
drag, startPoint x: 772, startPoint y: 96, endPoint x: 743, endPoint y: 113, distance: 33.6
click at [793, 96] on span "Inserir lâmina" at bounding box center [822, 99] width 57 height 9
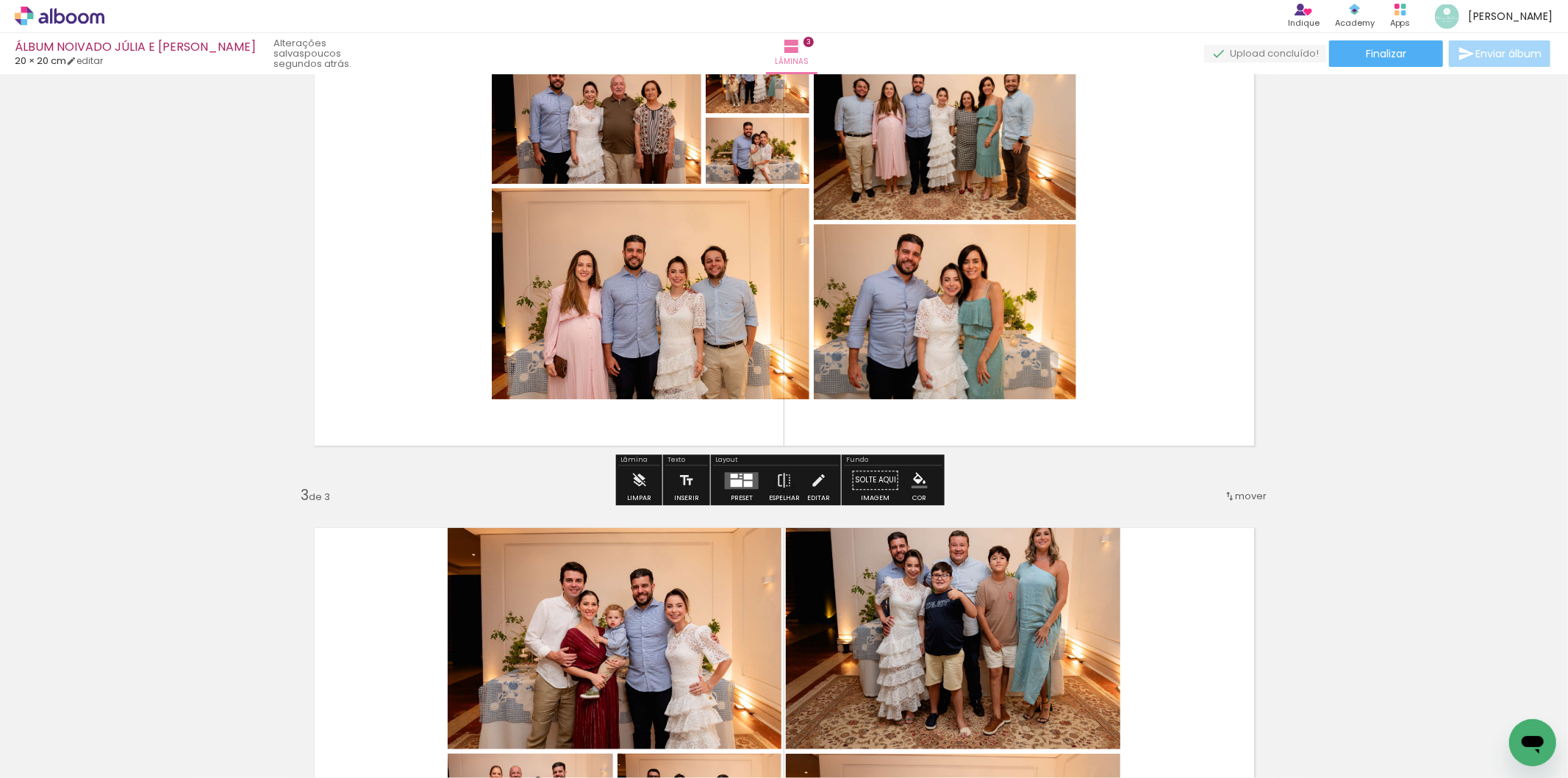
scroll to position [817, 0]
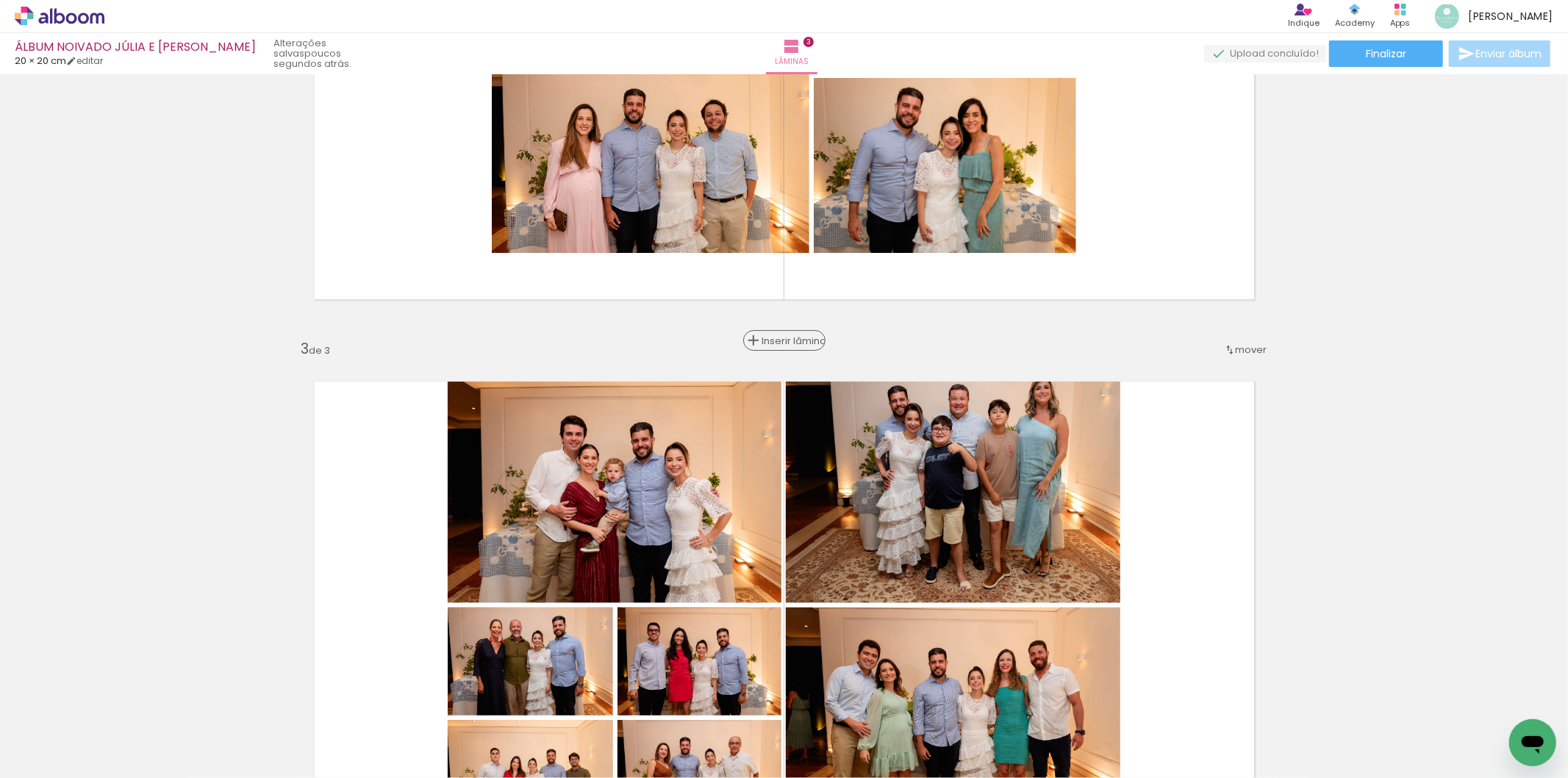
click at [784, 344] on span "Inserir lâmina" at bounding box center [791, 341] width 57 height 9
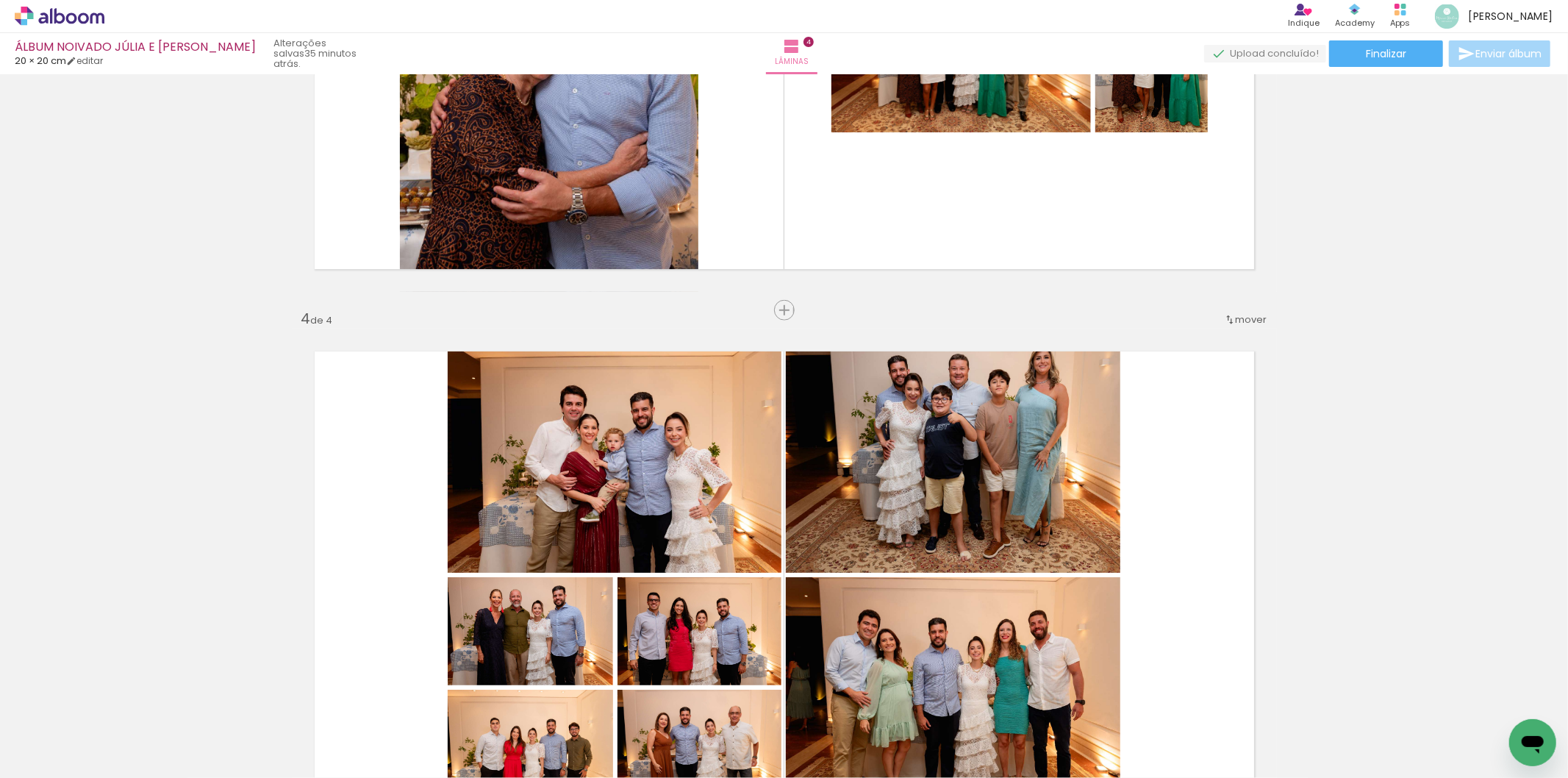
scroll to position [1388, 0]
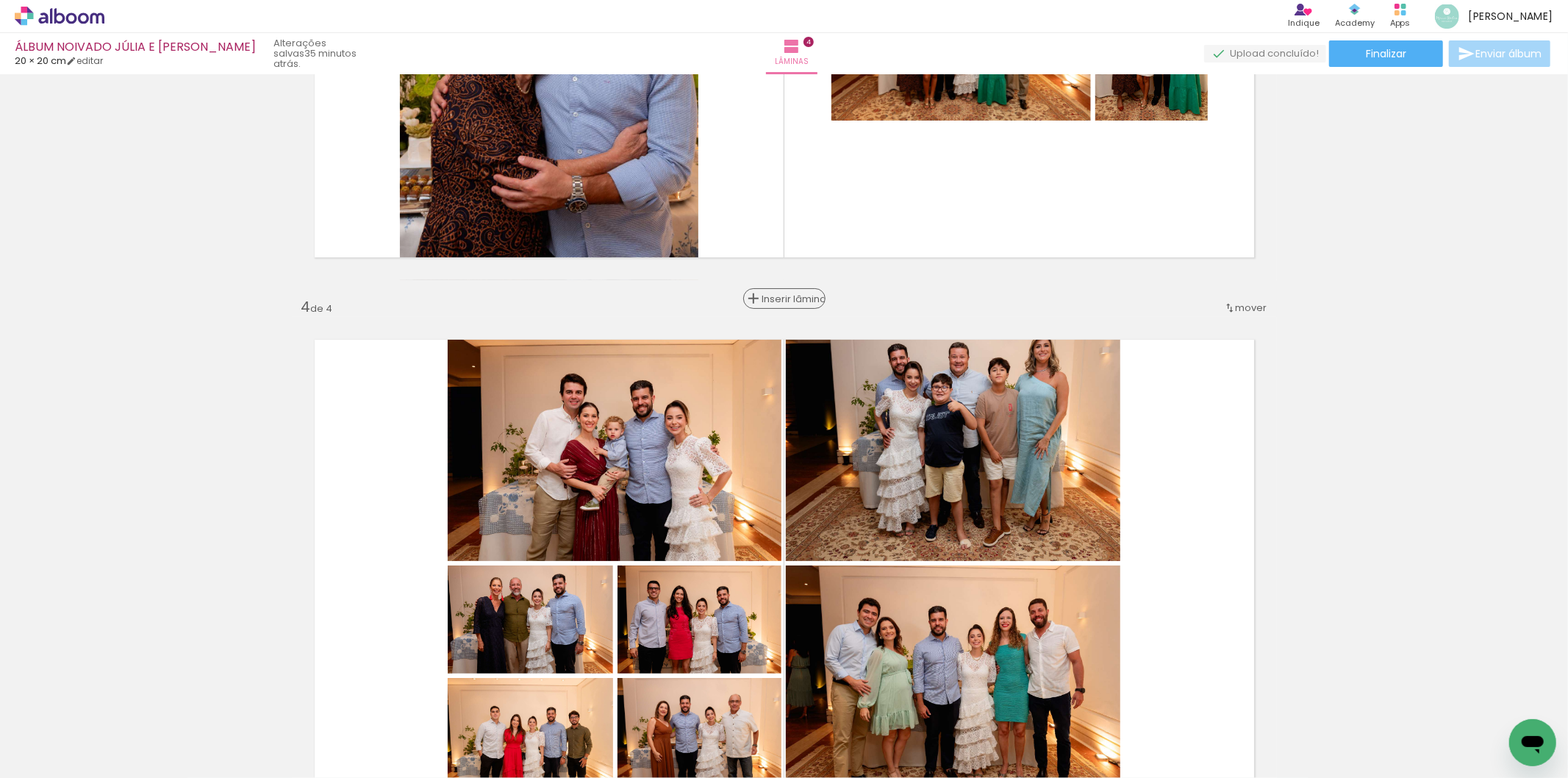
click at [768, 297] on span "Inserir lâmina" at bounding box center [791, 299] width 57 height 9
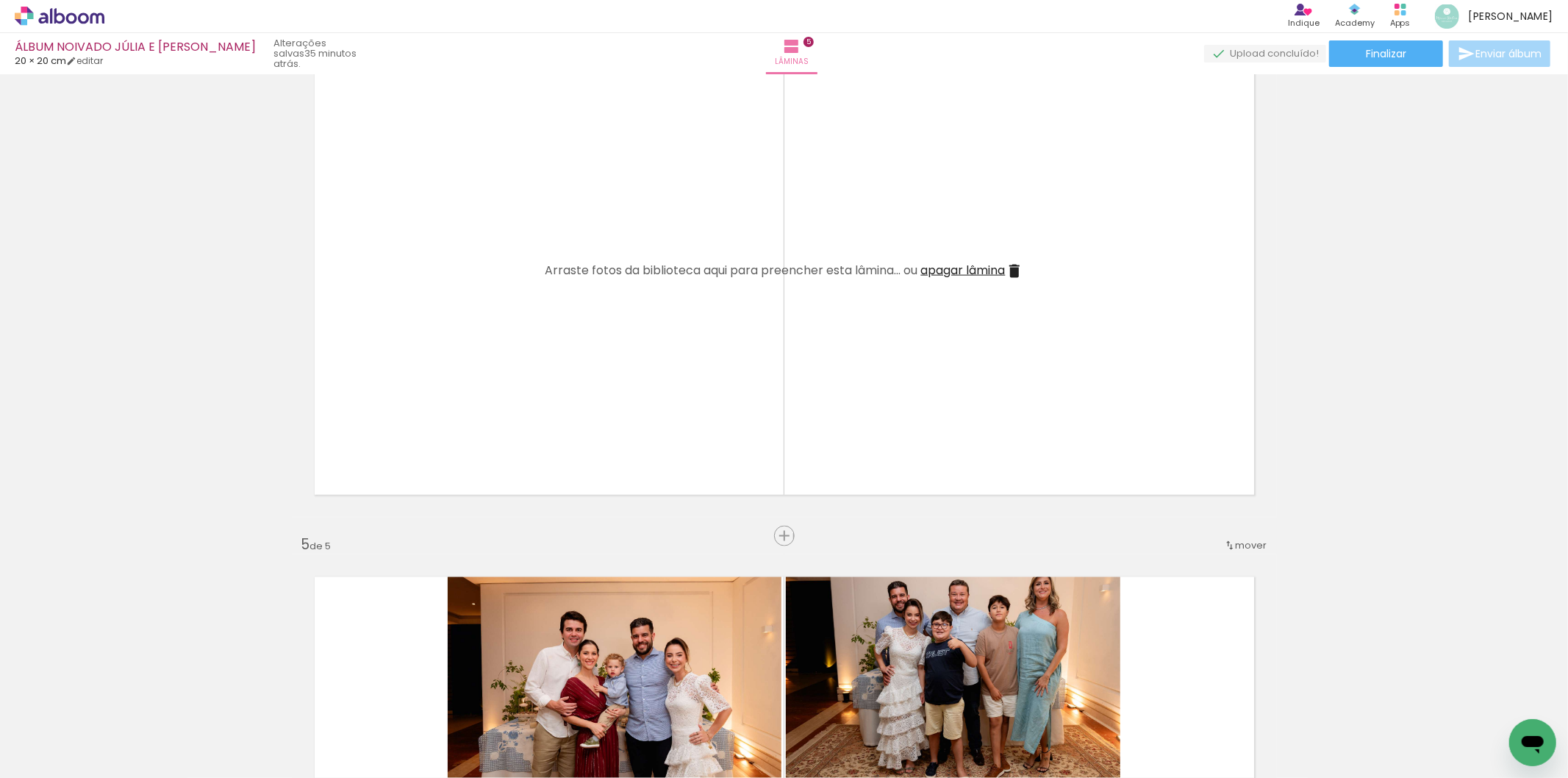
scroll to position [1879, 0]
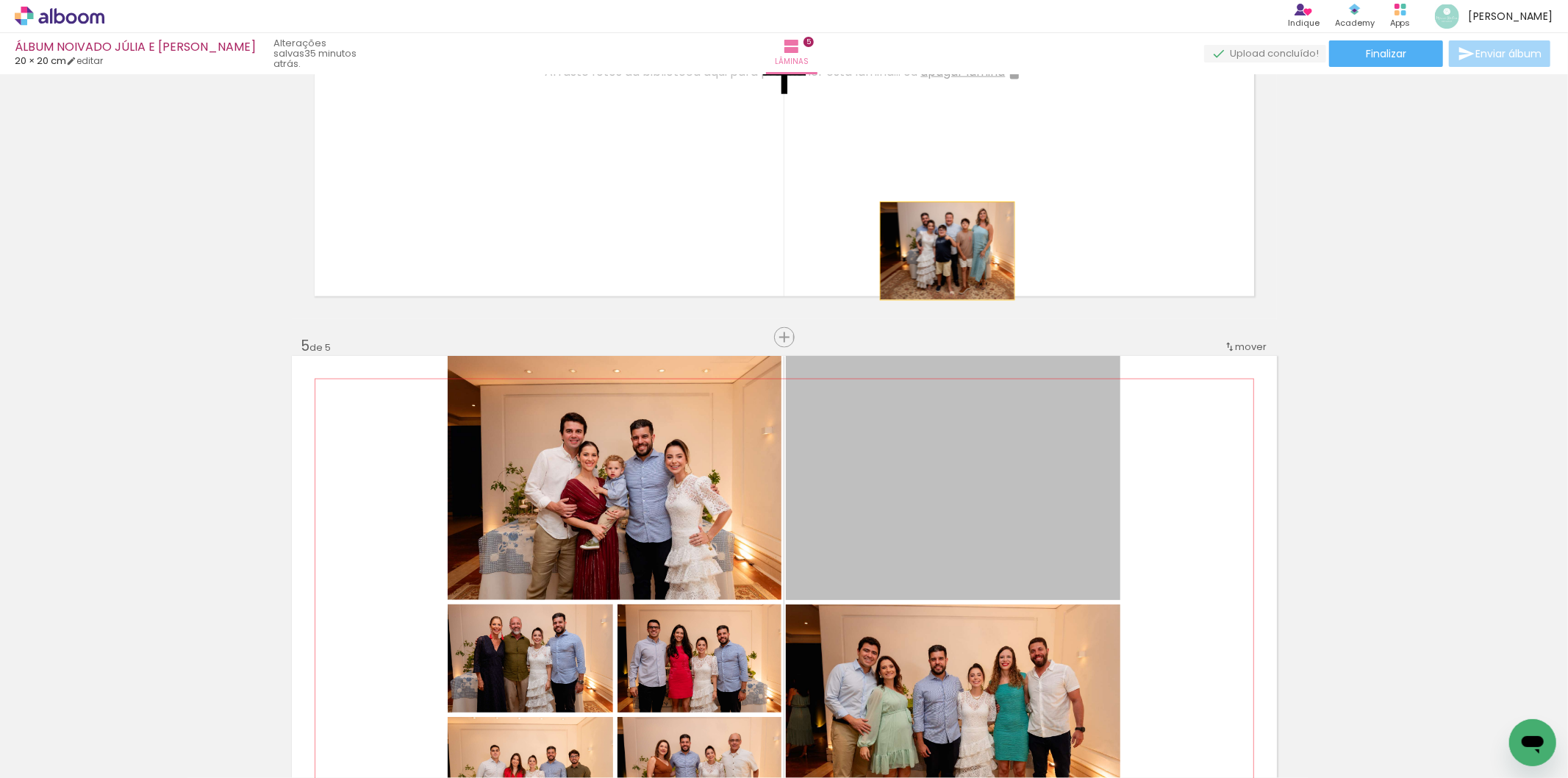
drag, startPoint x: 922, startPoint y: 500, endPoint x: 941, endPoint y: 251, distance: 249.7
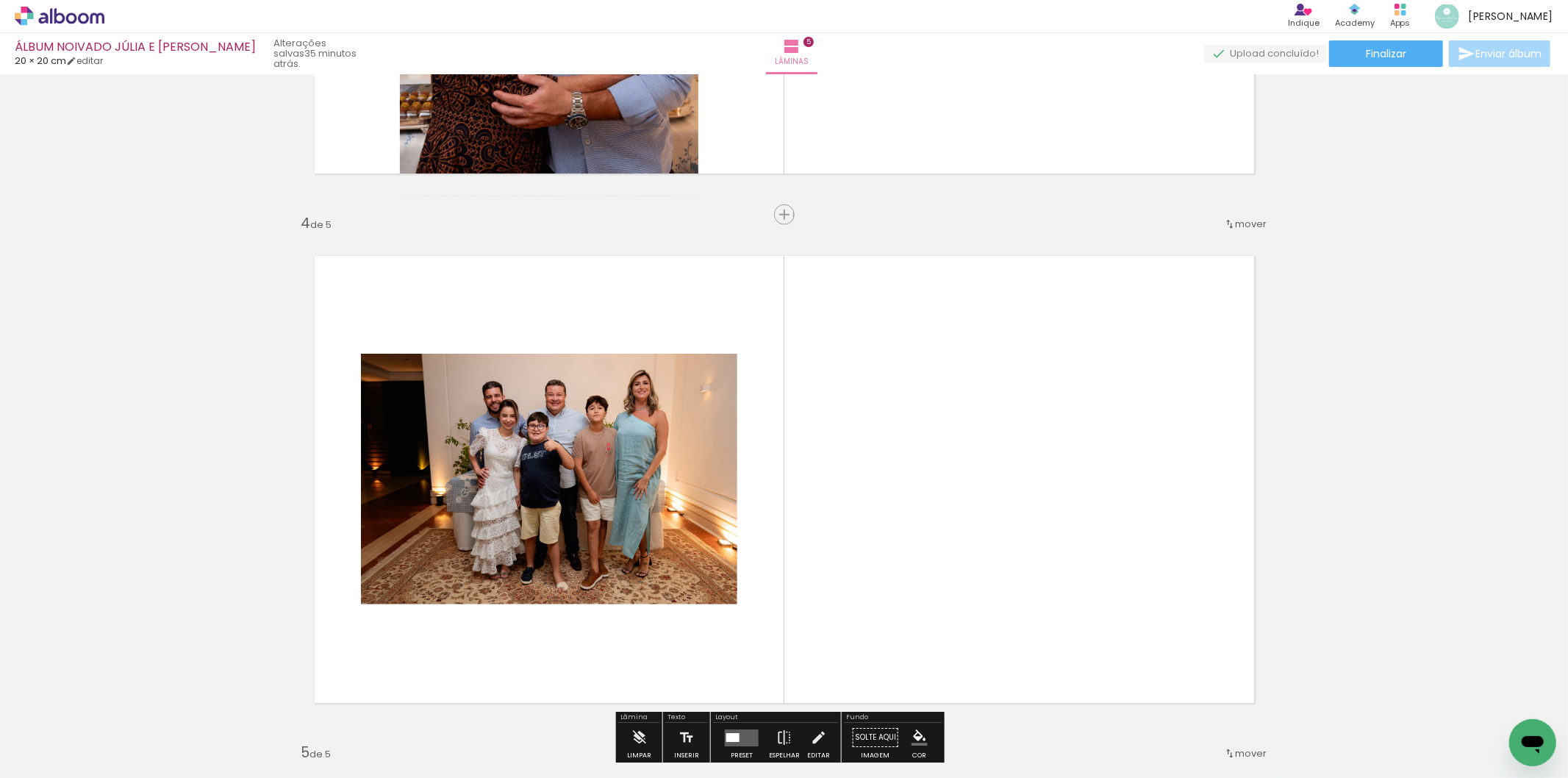
scroll to position [1471, 0]
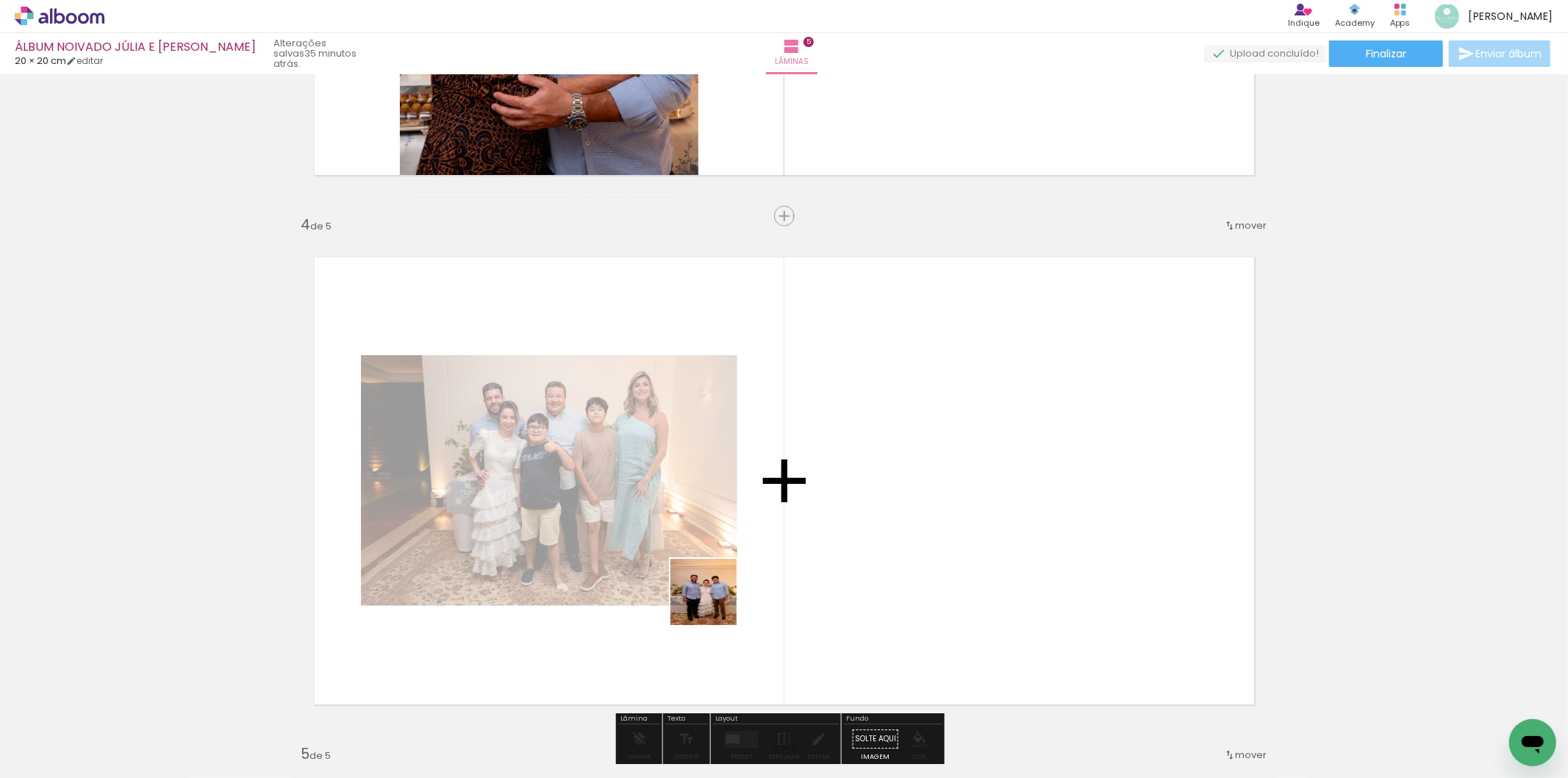
drag, startPoint x: 411, startPoint y: 734, endPoint x: 757, endPoint y: 556, distance: 389.1
click at [757, 556] on quentale-workspace at bounding box center [784, 389] width 1568 height 778
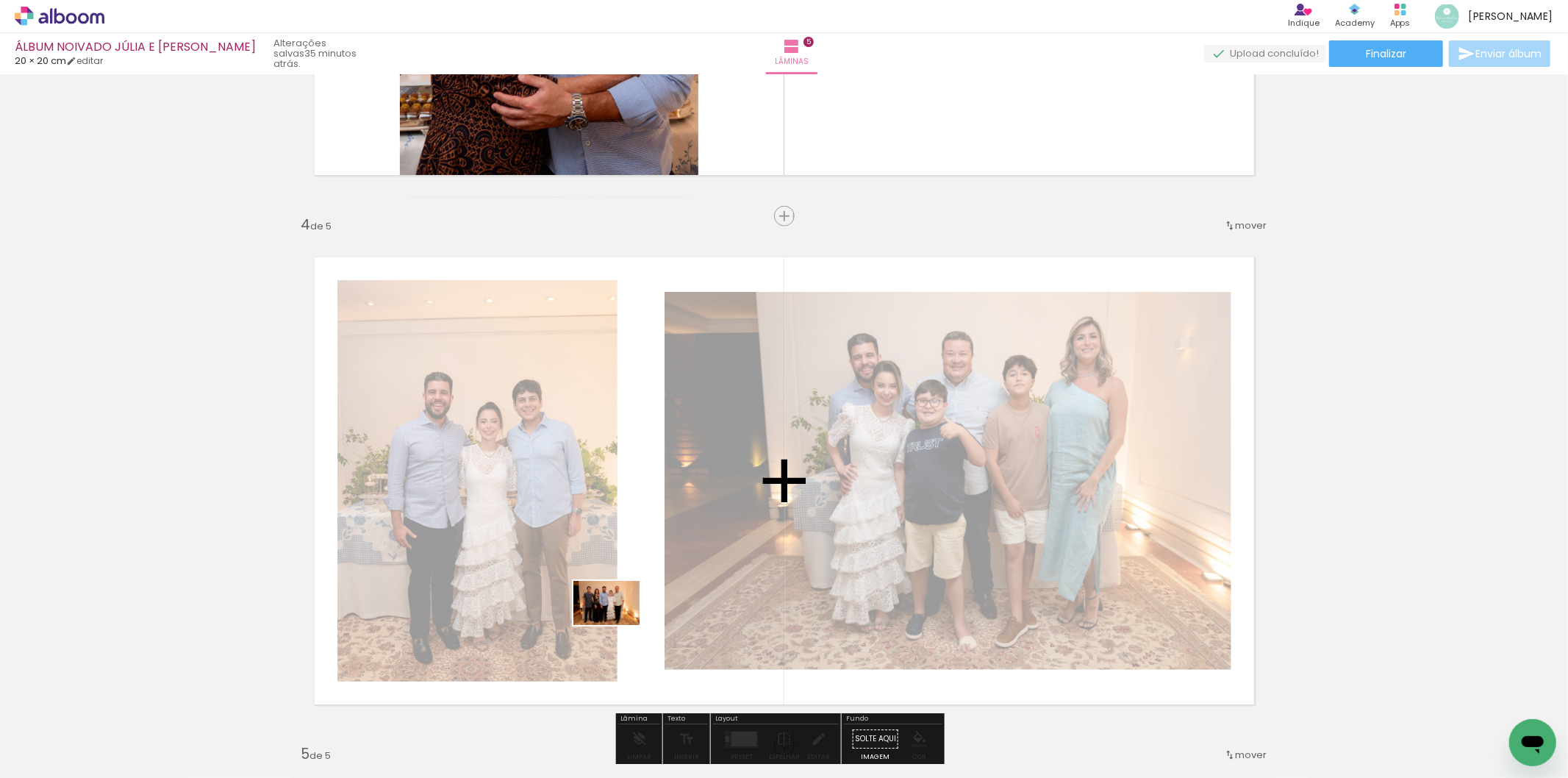
drag, startPoint x: 340, startPoint y: 748, endPoint x: 617, endPoint y: 625, distance: 303.1
click at [617, 625] on quentale-workspace at bounding box center [784, 389] width 1568 height 778
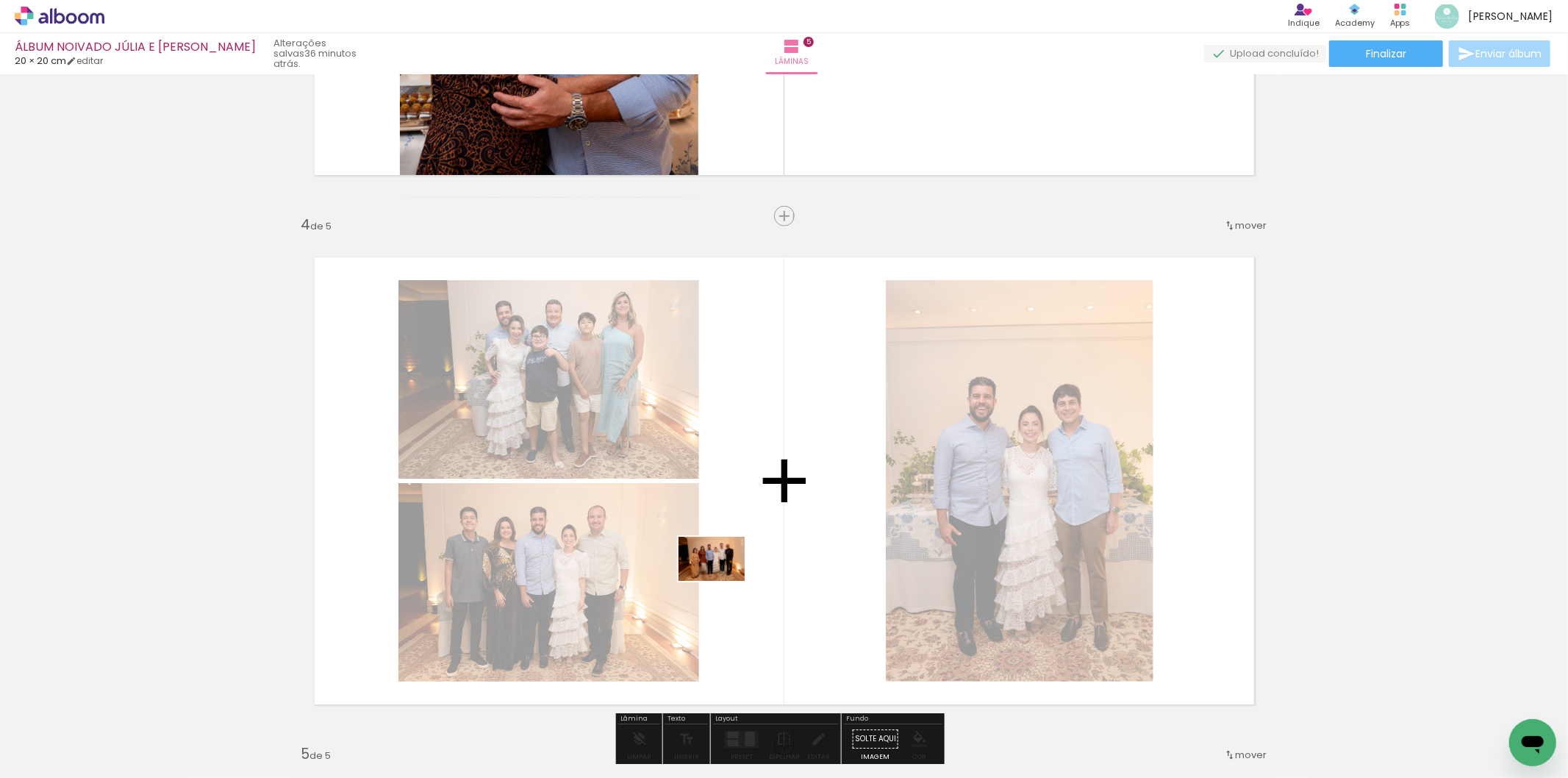
drag, startPoint x: 245, startPoint y: 746, endPoint x: 723, endPoint y: 581, distance: 505.7
click at [723, 581] on quentale-workspace at bounding box center [784, 389] width 1568 height 778
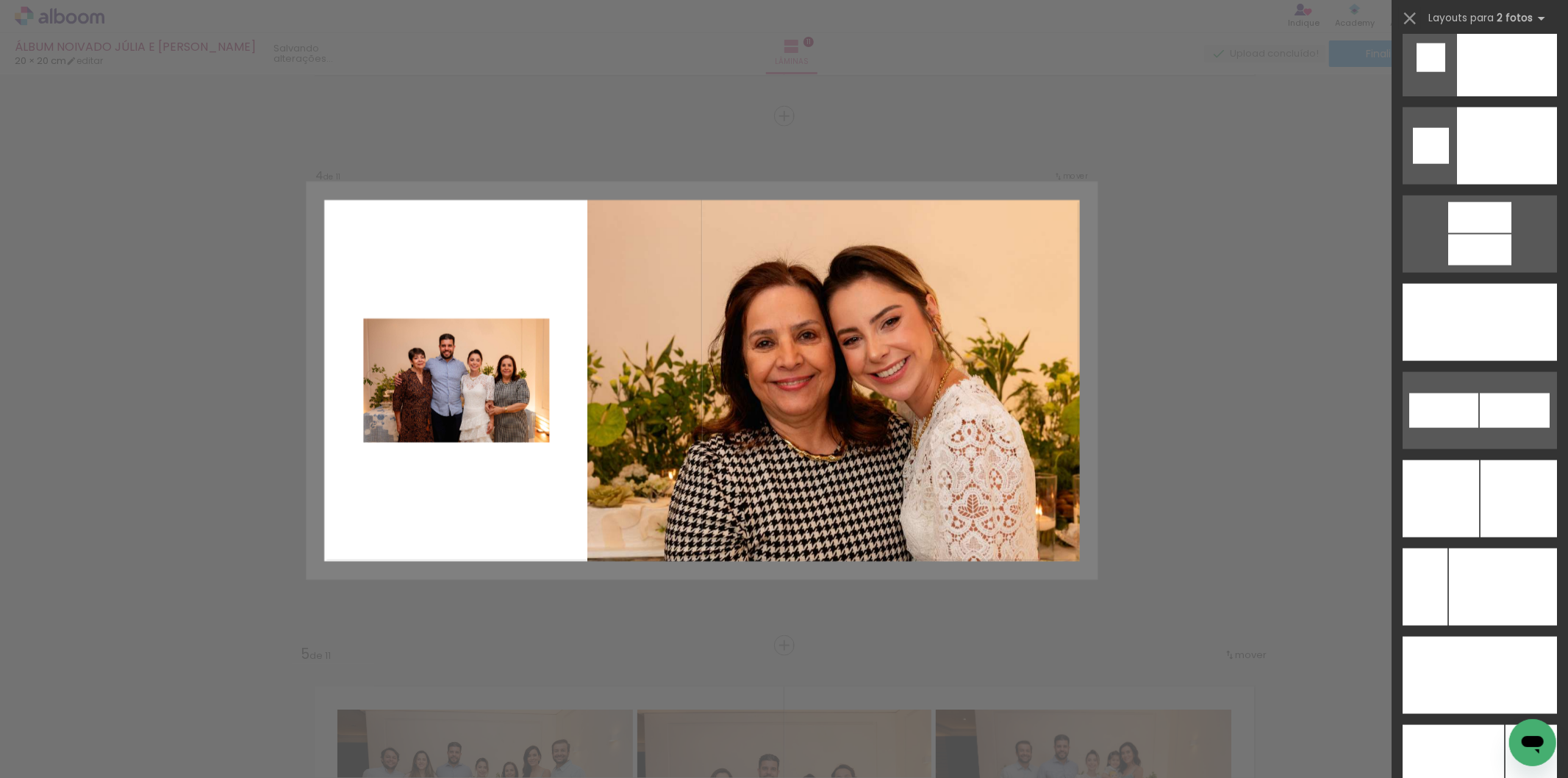
scroll to position [6781, 0]
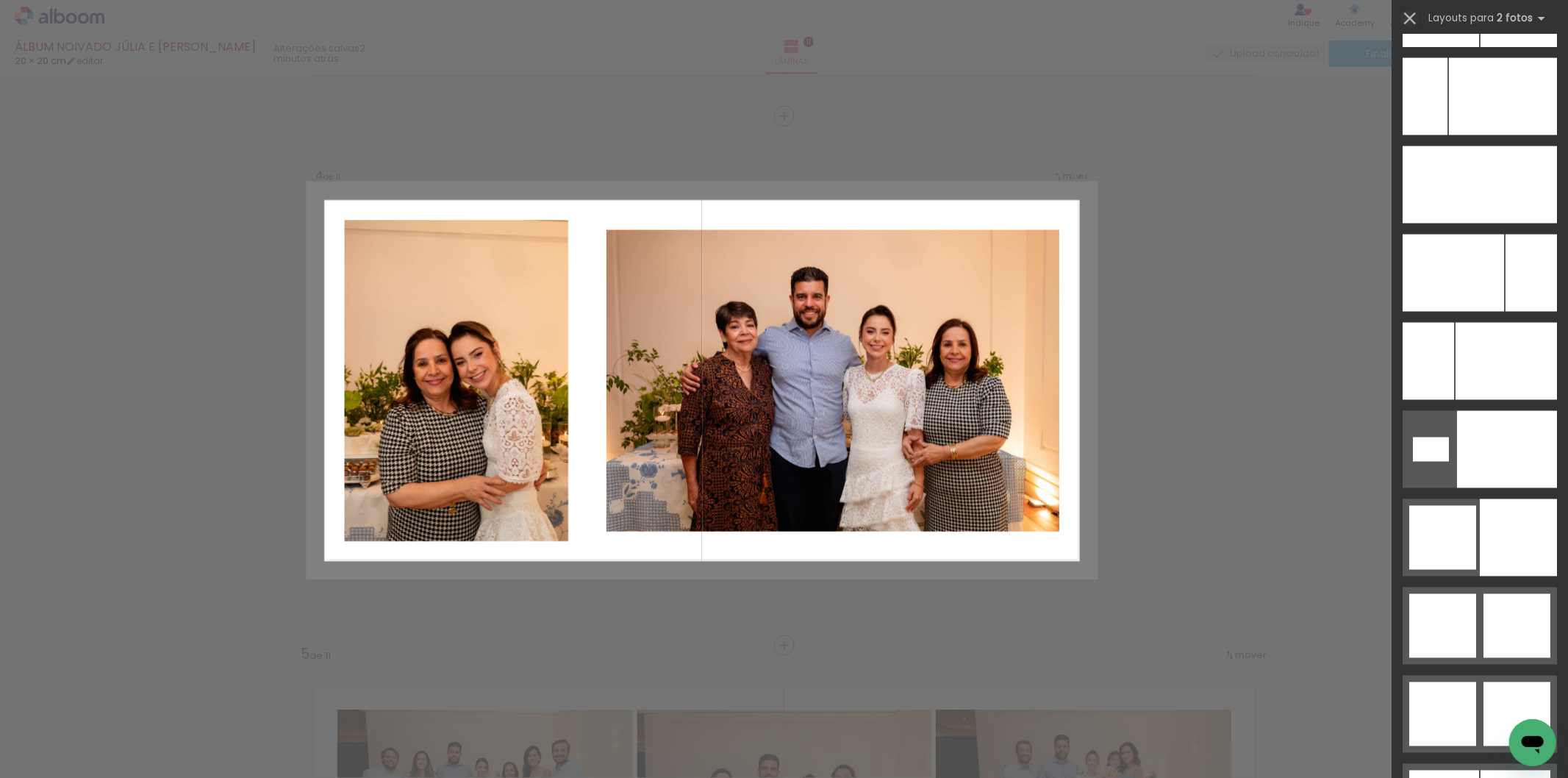
click at [1402, 19] on iron-icon at bounding box center [1410, 18] width 21 height 21
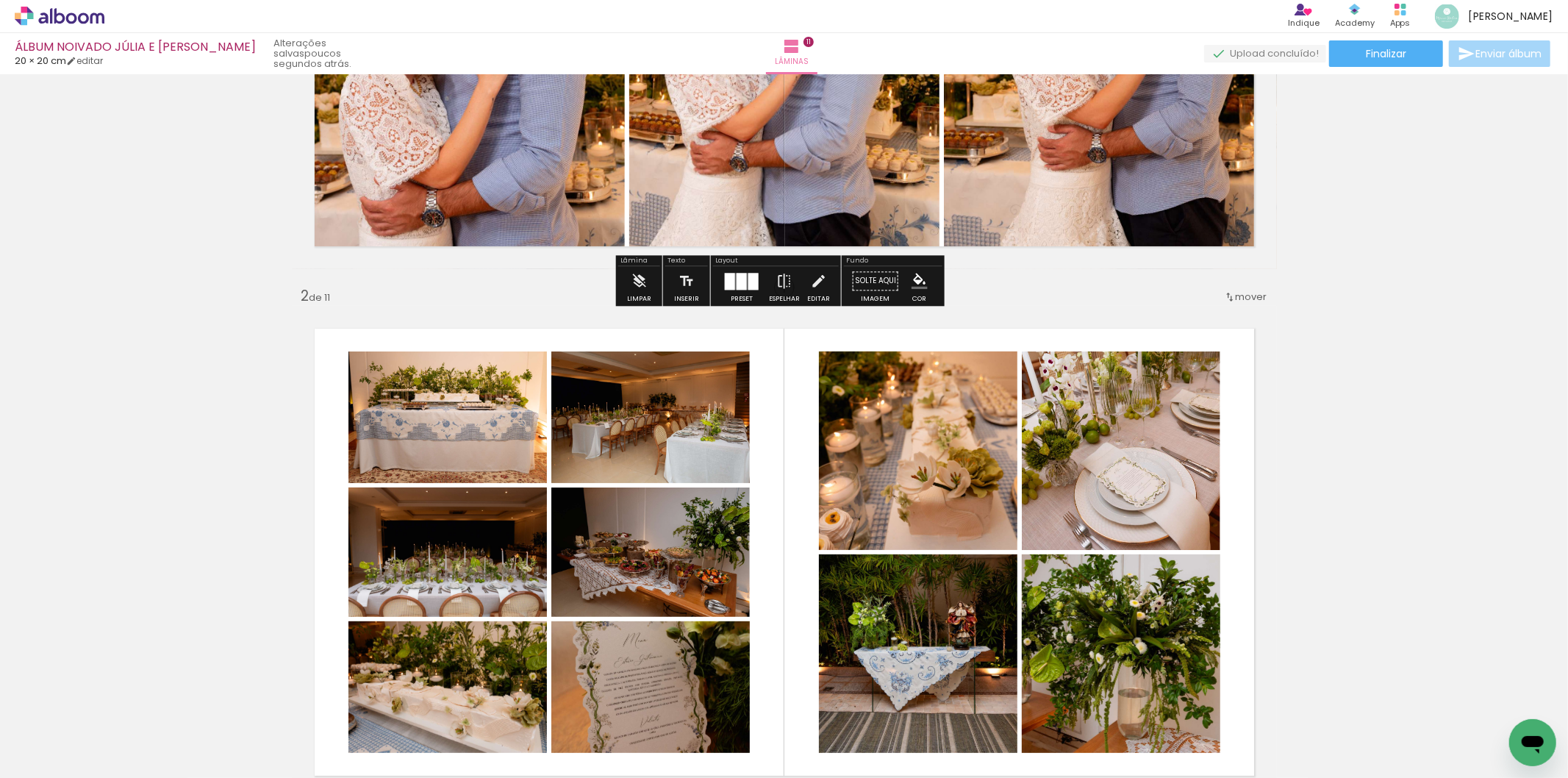
scroll to position [408, 0]
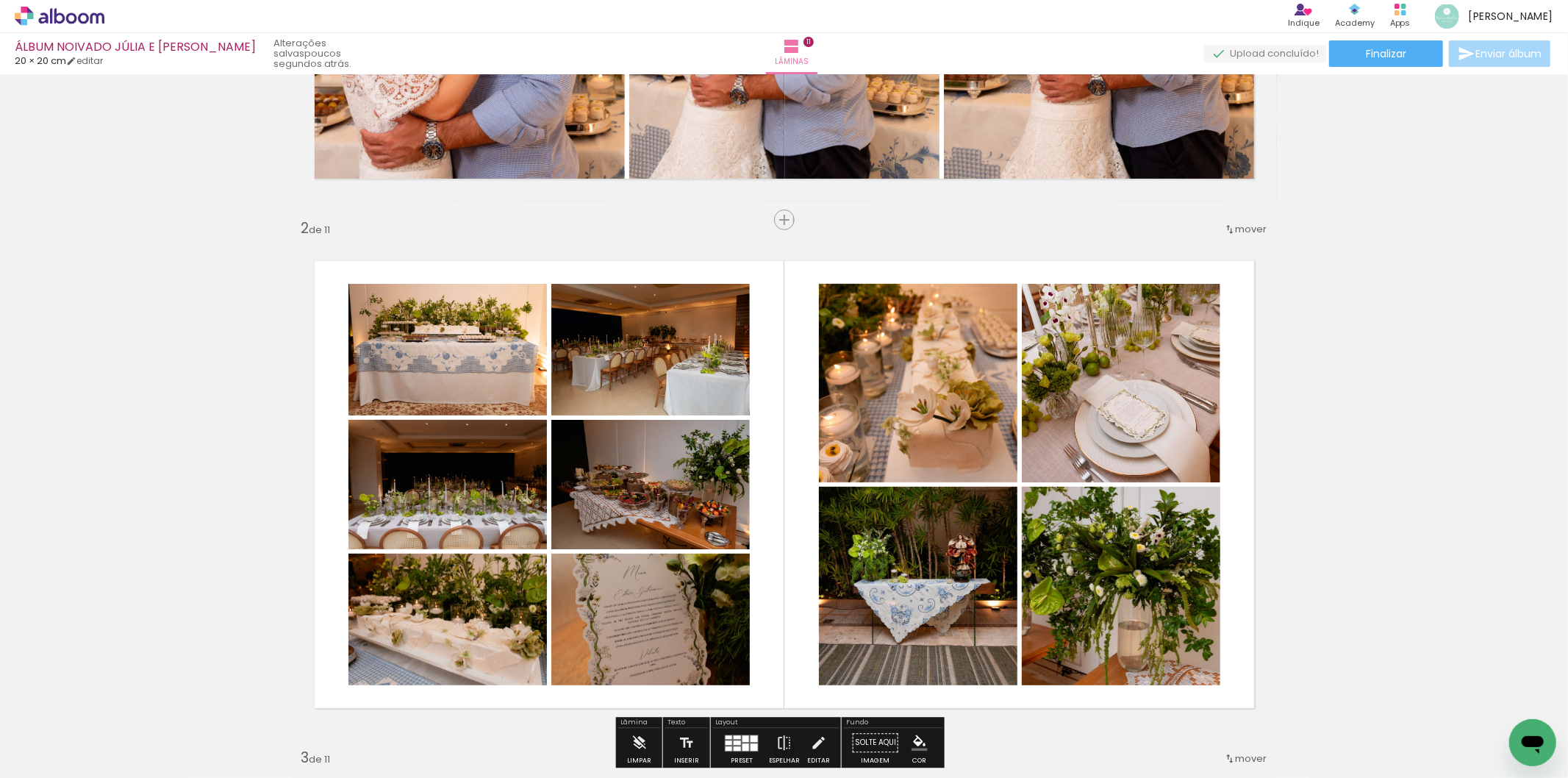
click at [1253, 224] on span "mover" at bounding box center [1251, 229] width 32 height 14
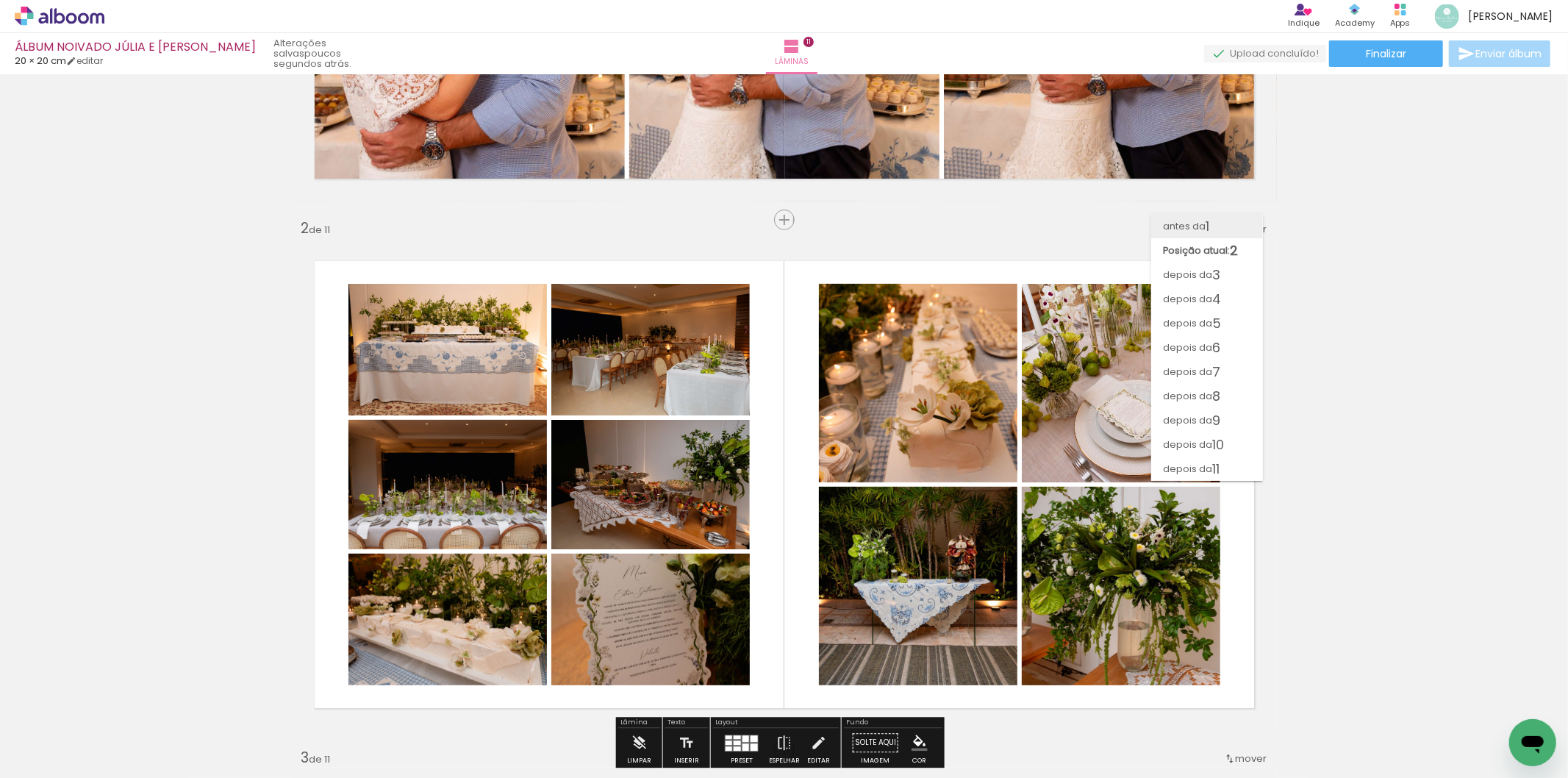
click at [1228, 228] on paper-item "antes da 1" at bounding box center [1207, 226] width 112 height 24
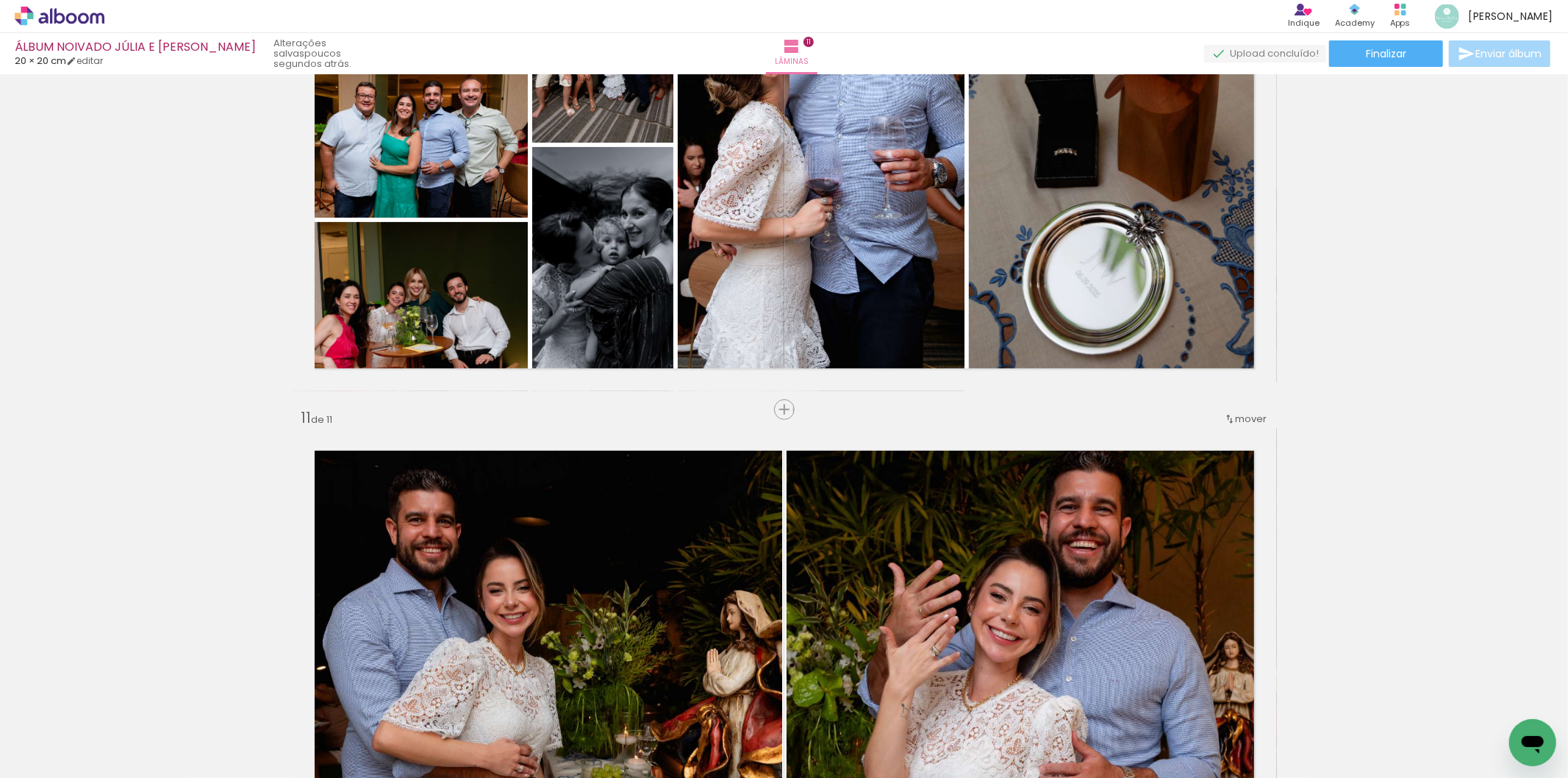
scroll to position [5555, 0]
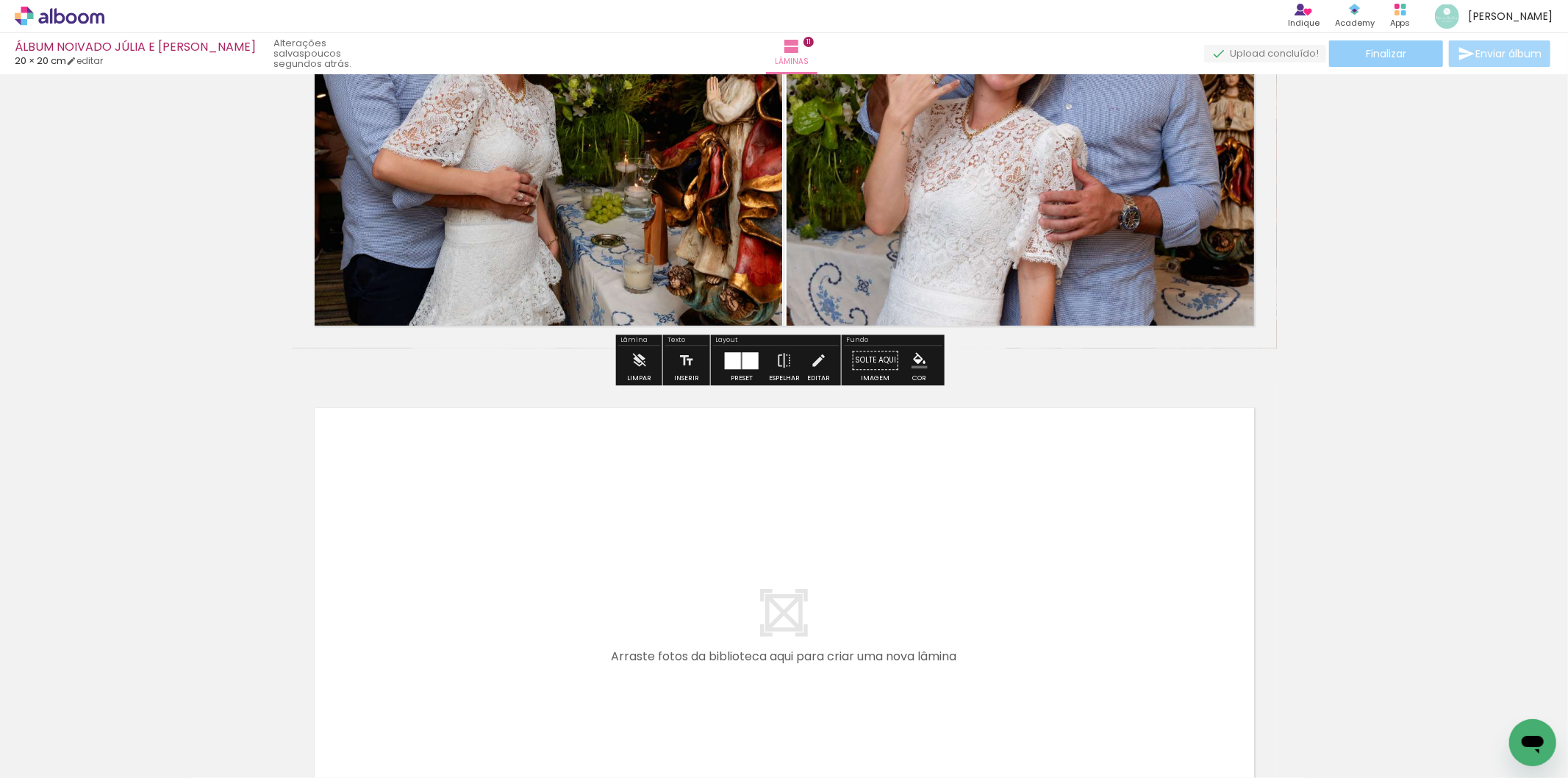
click at [1400, 40] on paper-button "Finalizar" at bounding box center [1386, 54] width 114 height 26
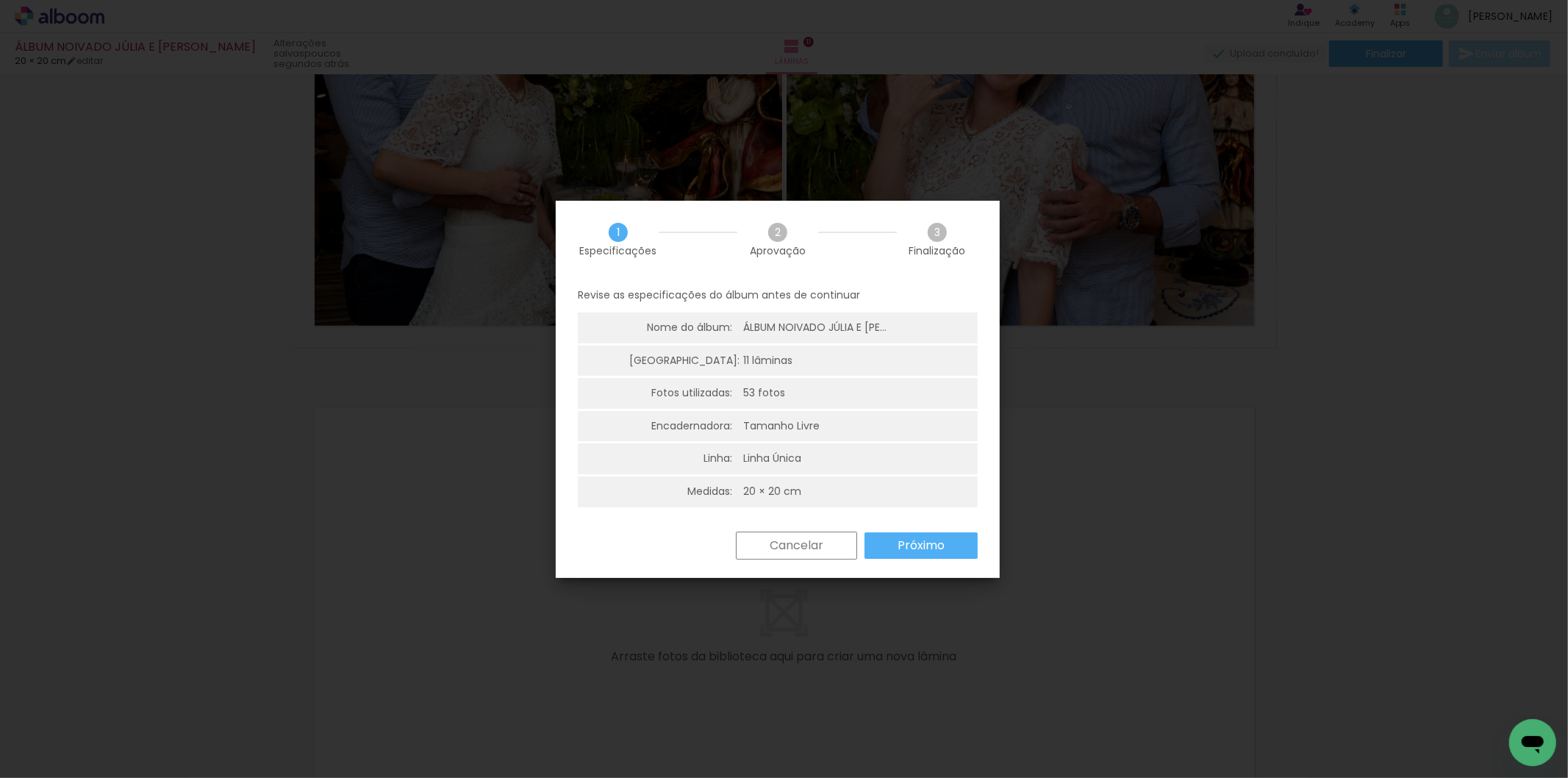
click at [897, 538] on paper-button "Próximo" at bounding box center [921, 546] width 113 height 26
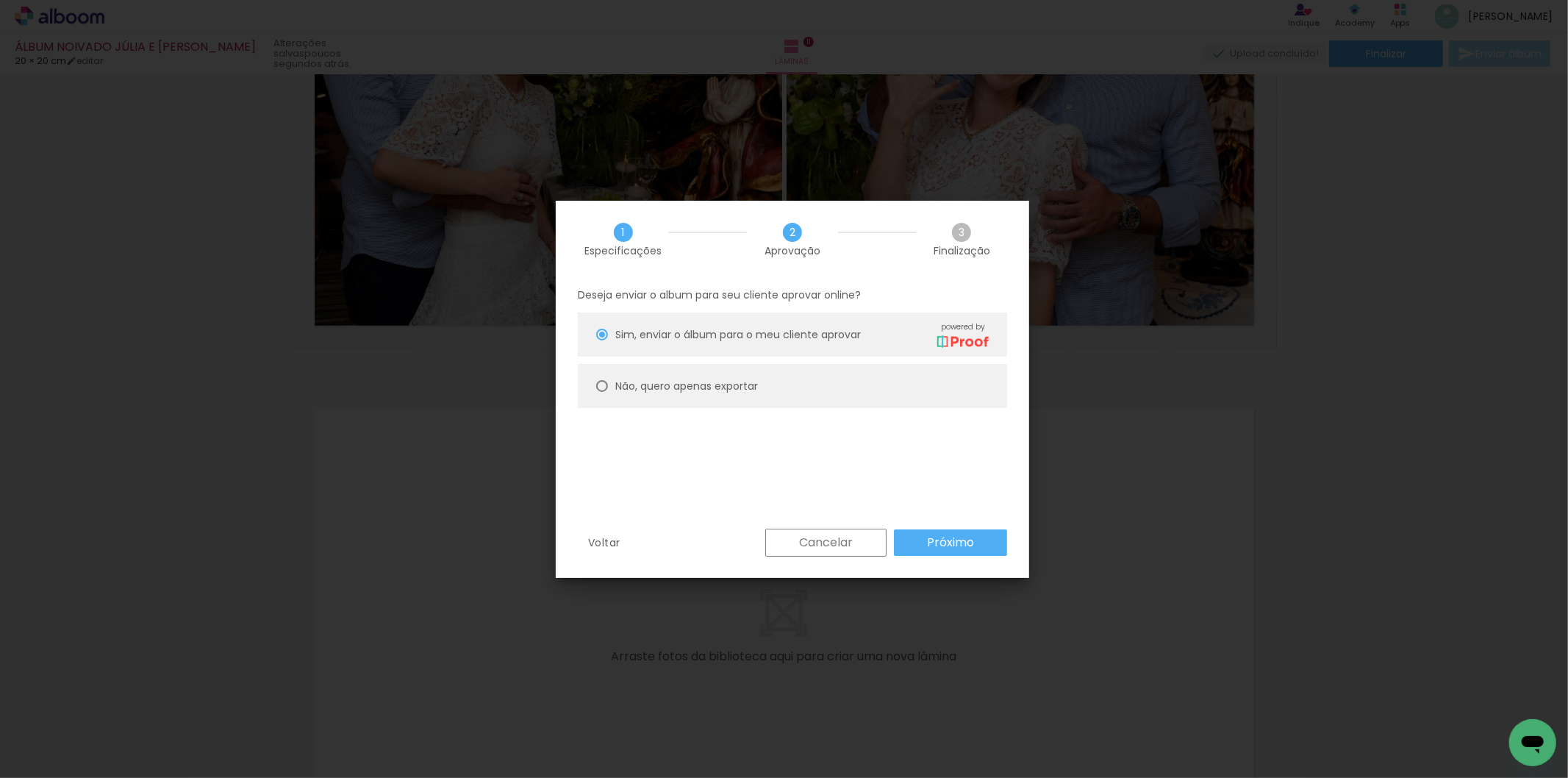
click at [0, 0] on slot "Não, quero apenas exportar" at bounding box center [0, 0] width 0 height 0
type paper-radio-button "on"
click at [0, 0] on slot "Próximo" at bounding box center [0, 0] width 0 height 0
type input "Alta, 300 DPI"
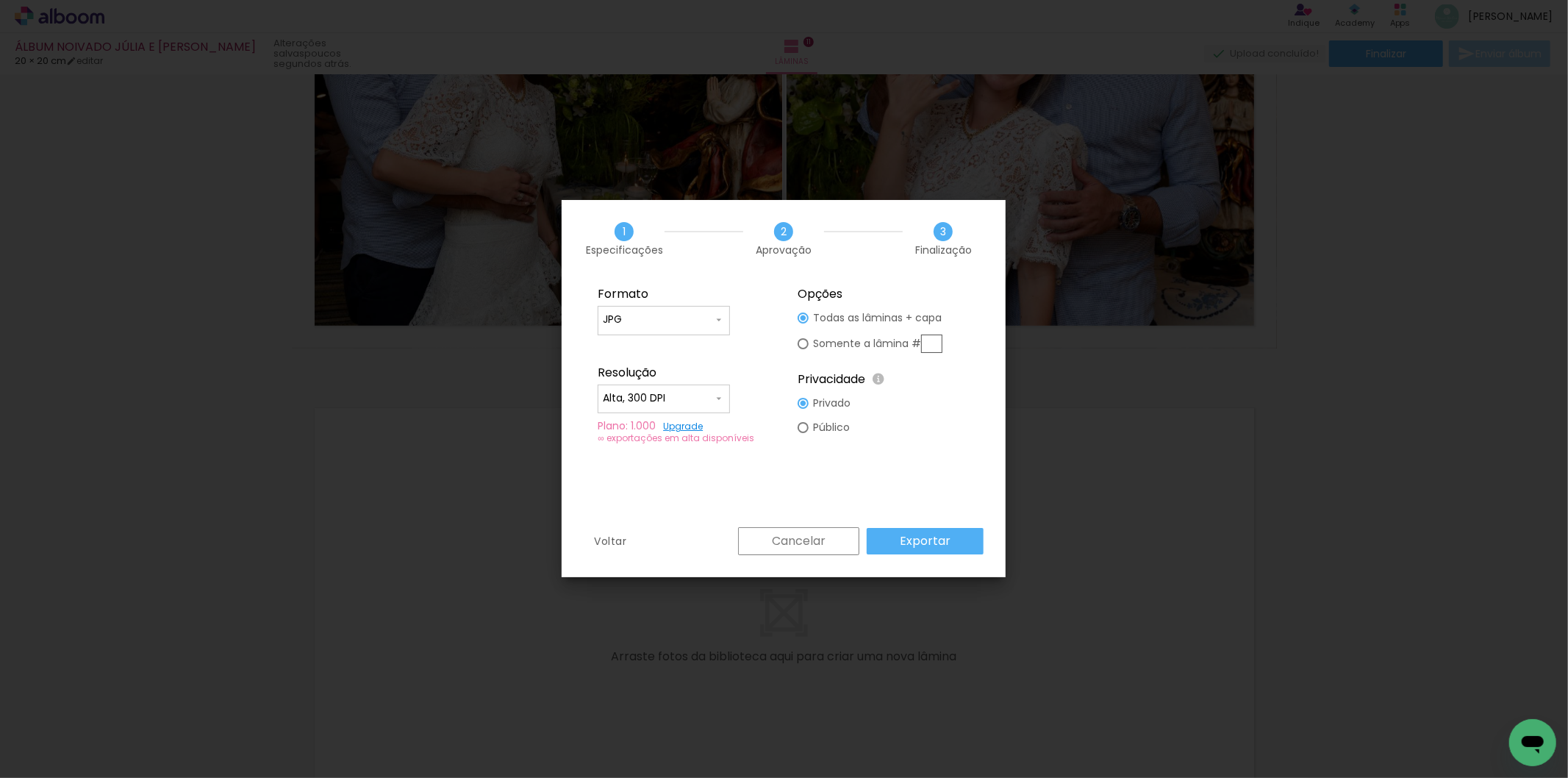
click at [633, 324] on input "JPG" at bounding box center [658, 319] width 110 height 15
click at [631, 332] on paper-item "PDF" at bounding box center [664, 347] width 132 height 30
type input "PDF"
click at [659, 395] on input "Alta, 300 DPI" at bounding box center [658, 398] width 110 height 15
click at [671, 428] on paper-item "Baixa" at bounding box center [664, 425] width 132 height 30
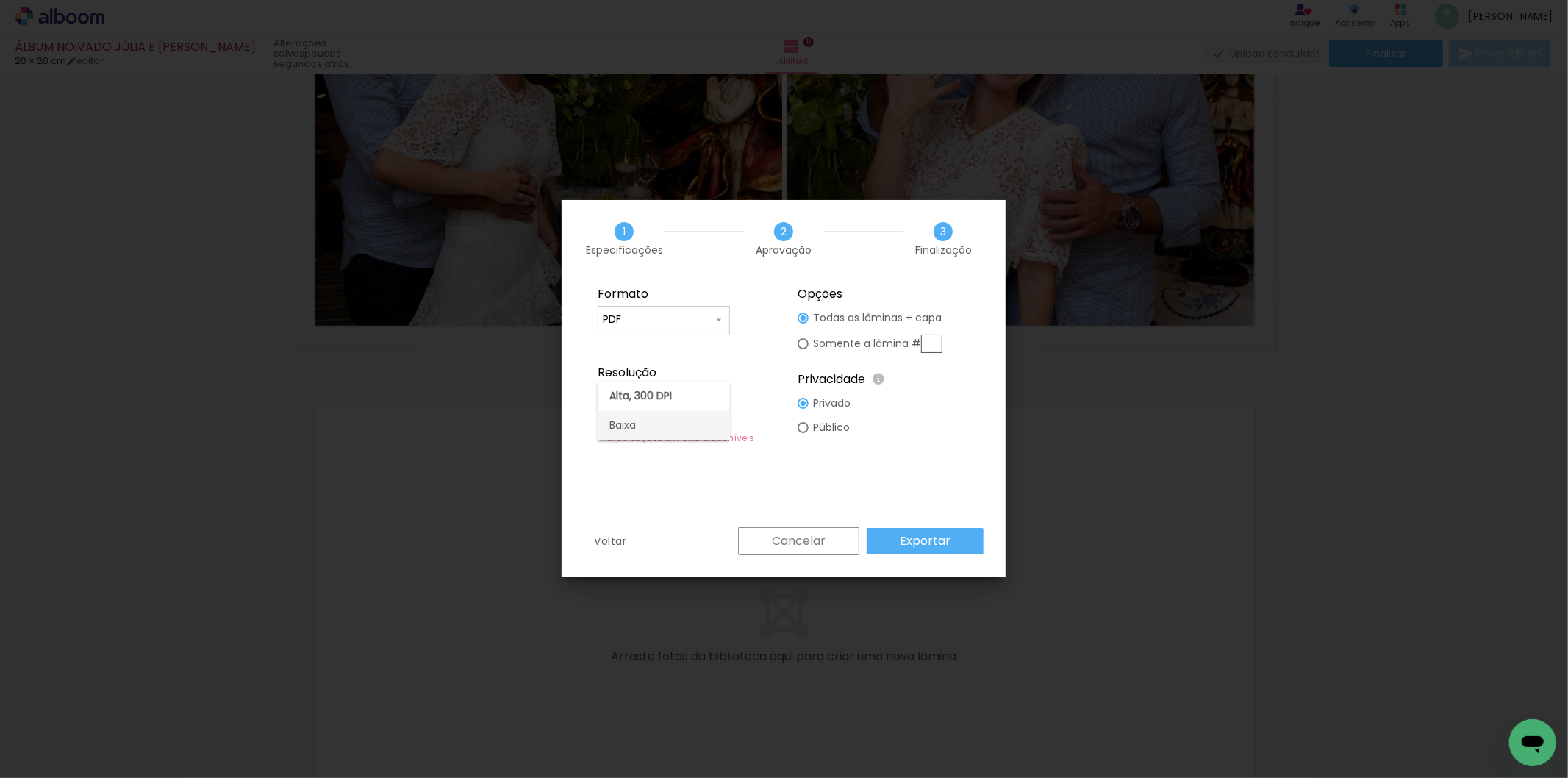
type input "Baixa"
click at [0, 0] on slot "Exportar" at bounding box center [0, 0] width 0 height 0
